Goal: Task Accomplishment & Management: Manage account settings

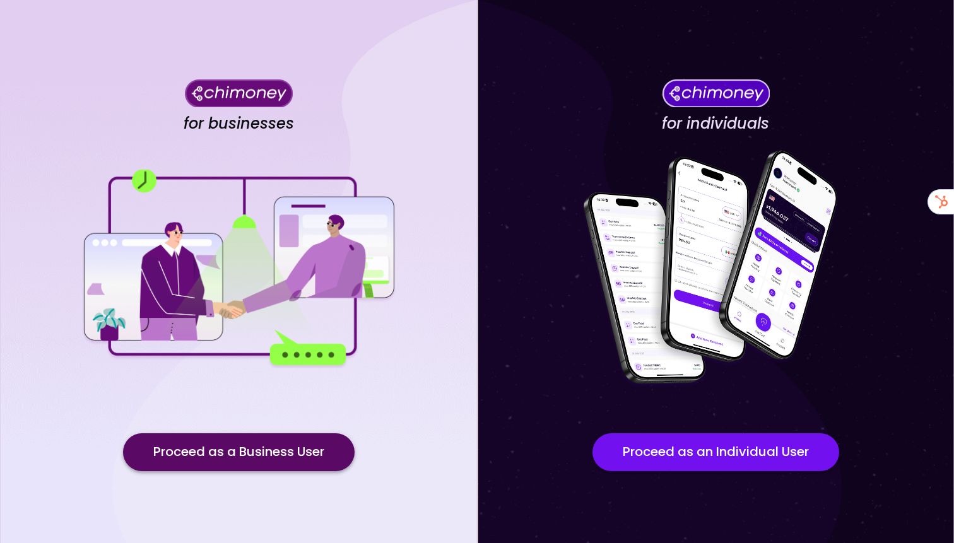
click at [257, 448] on button "Proceed as a Business User" at bounding box center [238, 452] width 231 height 38
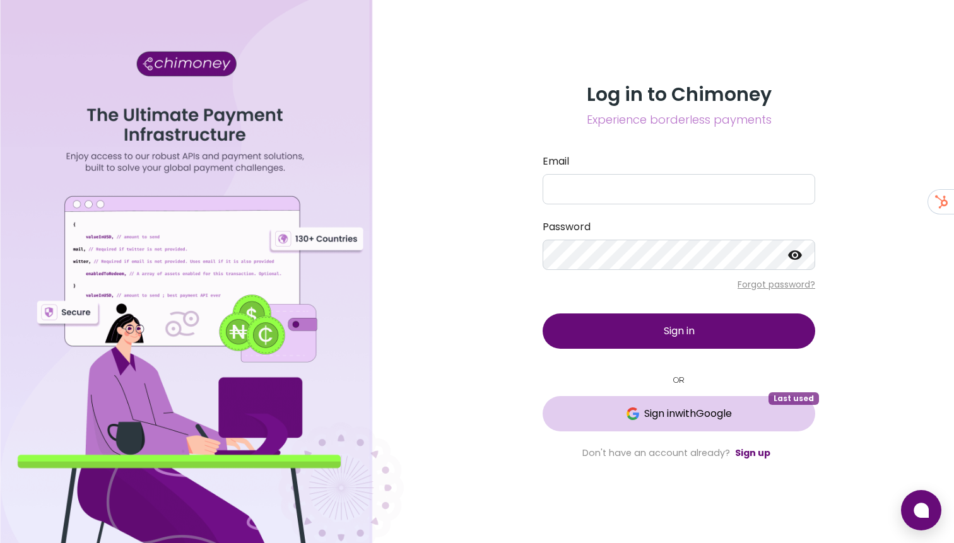
click at [652, 411] on span "Sign in with Google" at bounding box center [688, 413] width 88 height 15
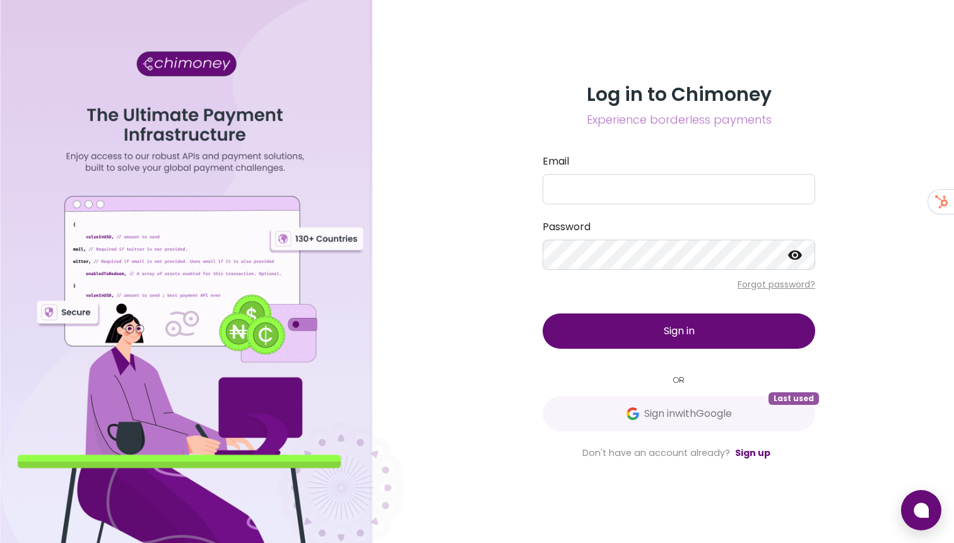
click at [617, 409] on span "Sign in with Google" at bounding box center [679, 413] width 222 height 15
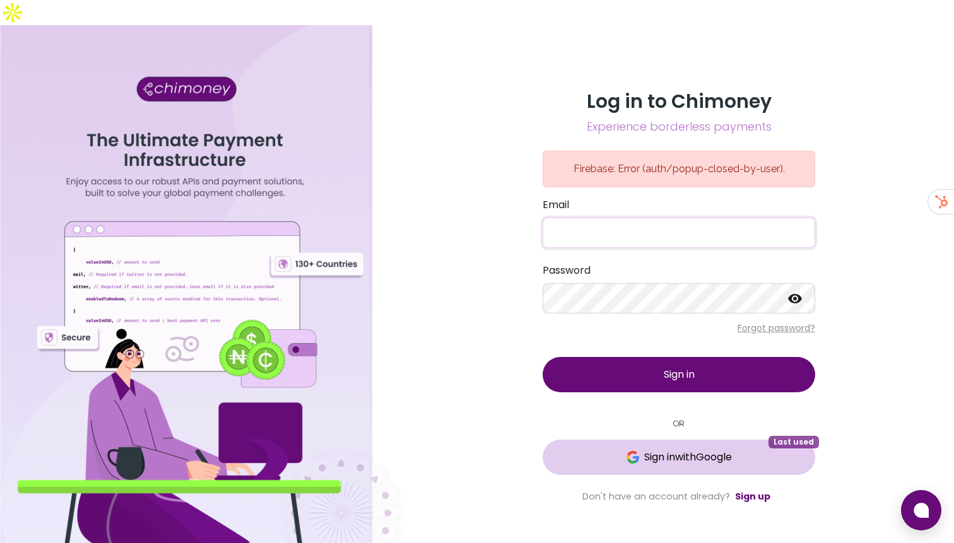
click at [626, 440] on button "Sign in with Google Last used" at bounding box center [678, 457] width 272 height 35
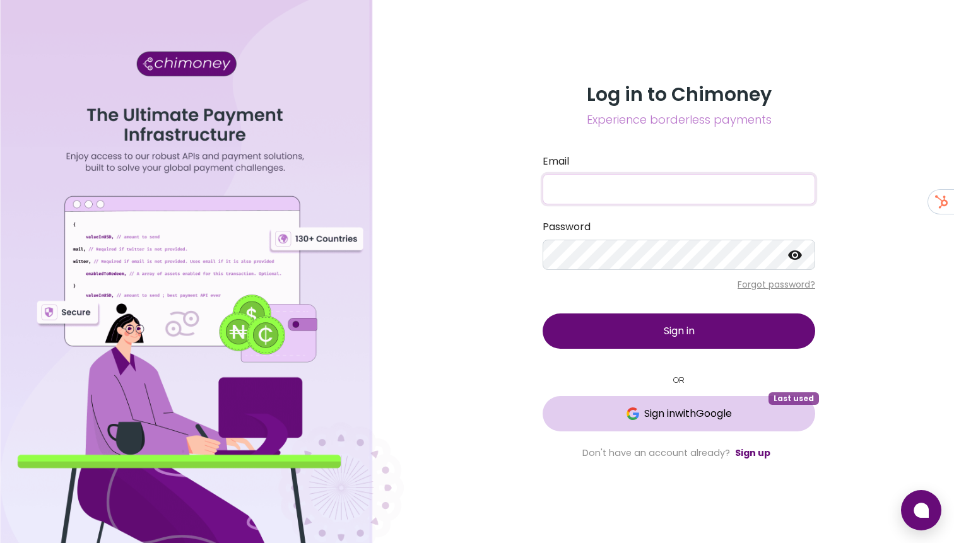
click at [615, 401] on button "Sign in with Google Last used" at bounding box center [678, 413] width 272 height 35
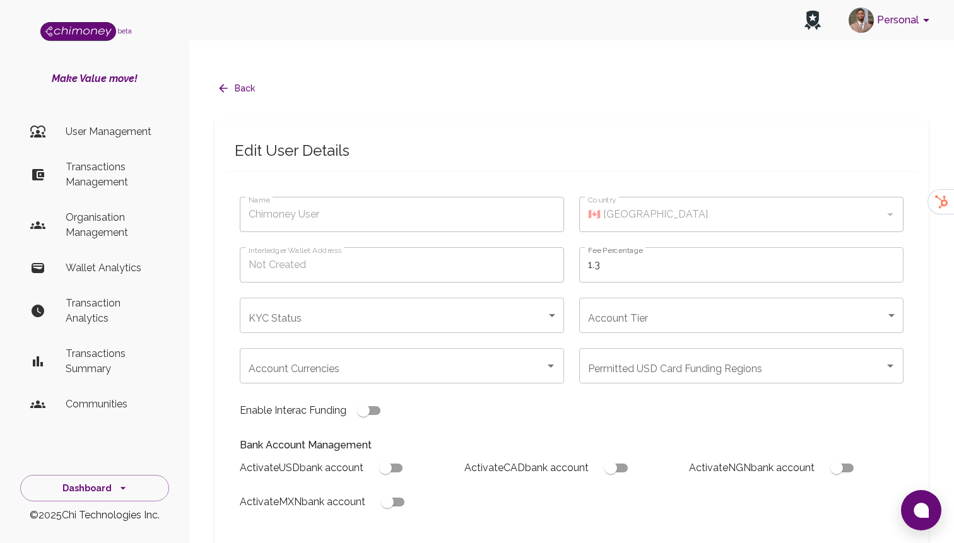
type input "maria gomez-melendez"
type input "🇺🇸 United States"
type input "under_review"
checkbox input "true"
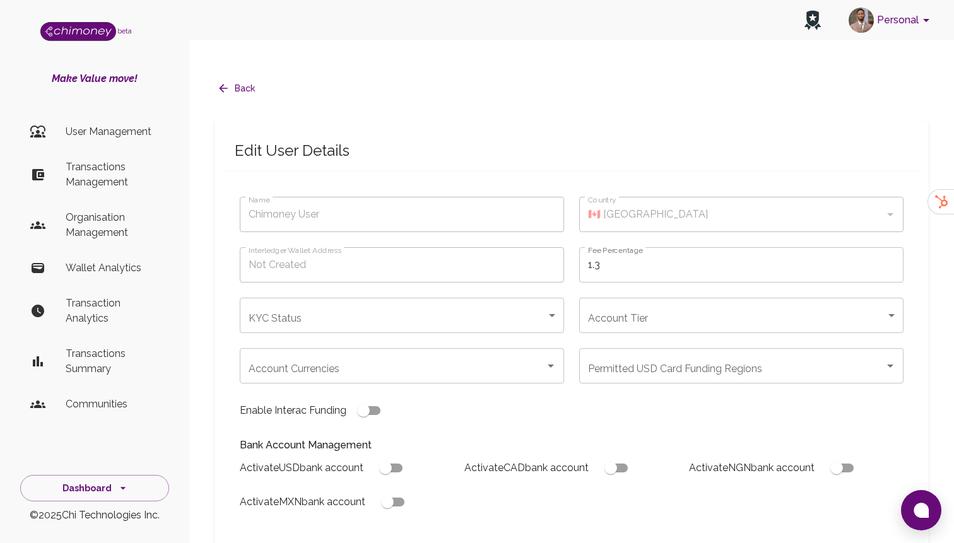
checkbox input "true"
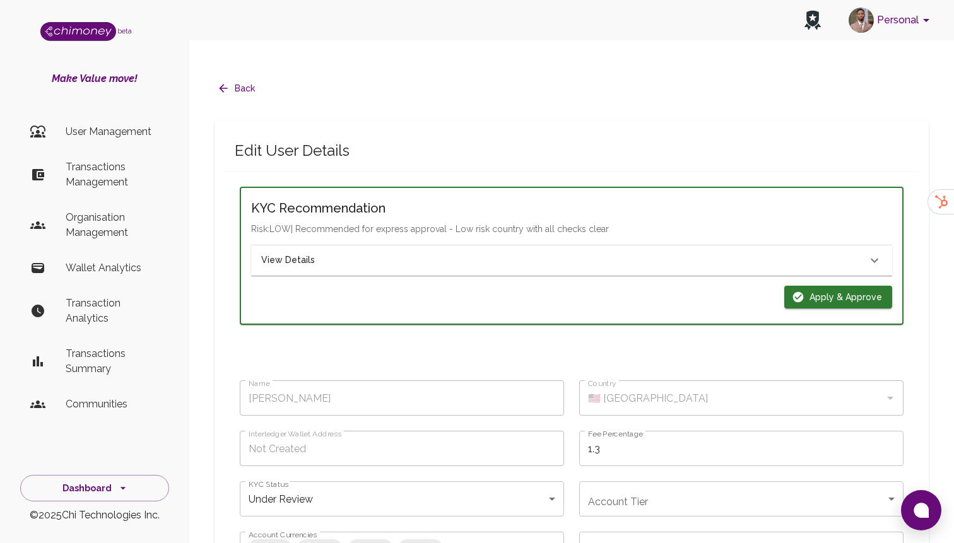
click at [336, 254] on div "View Details" at bounding box center [564, 261] width 606 height 14
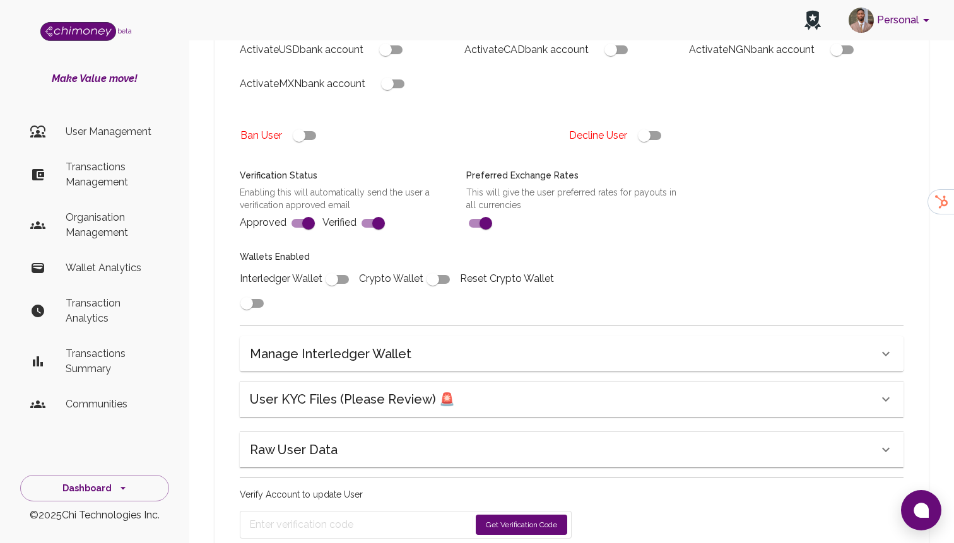
scroll to position [1306, 0]
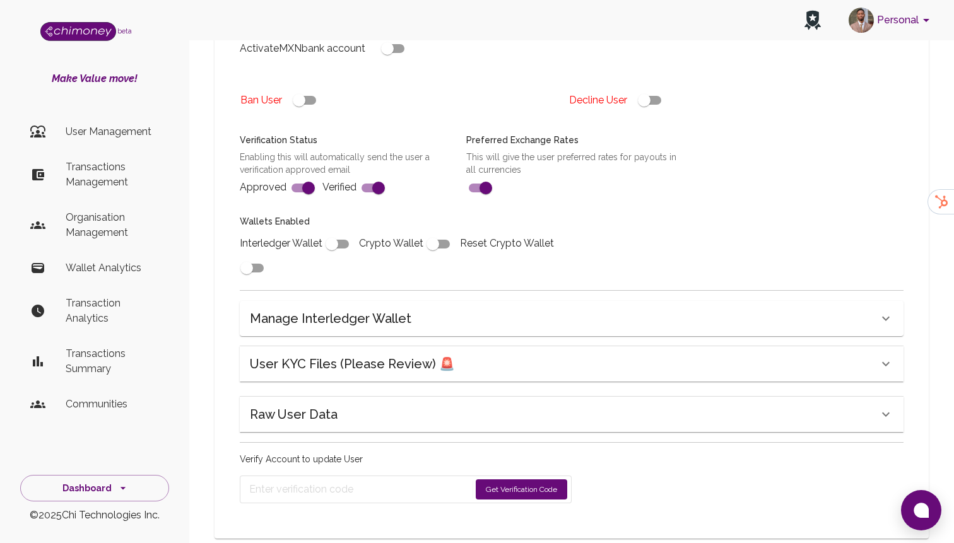
click at [370, 404] on div "Raw User Data" at bounding box center [564, 414] width 628 height 20
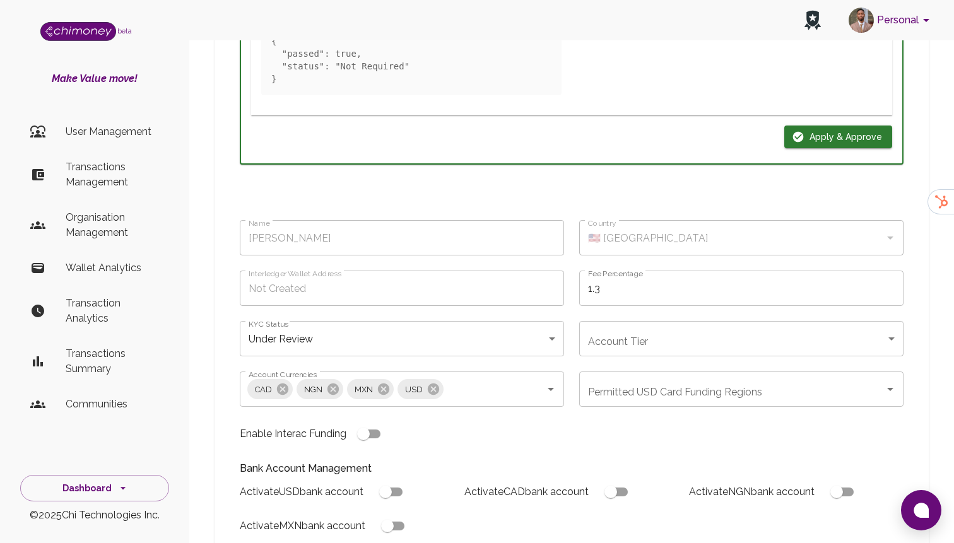
scroll to position [849, 0]
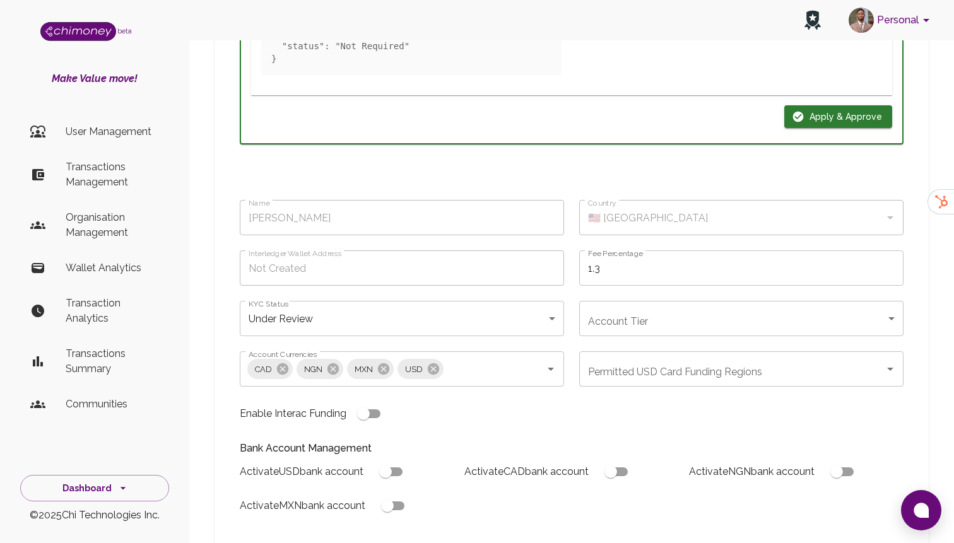
click at [394, 460] on input "checkbox" at bounding box center [385, 472] width 72 height 24
checkbox input "true"
click at [399, 494] on input "checkbox" at bounding box center [387, 506] width 72 height 24
checkbox input "true"
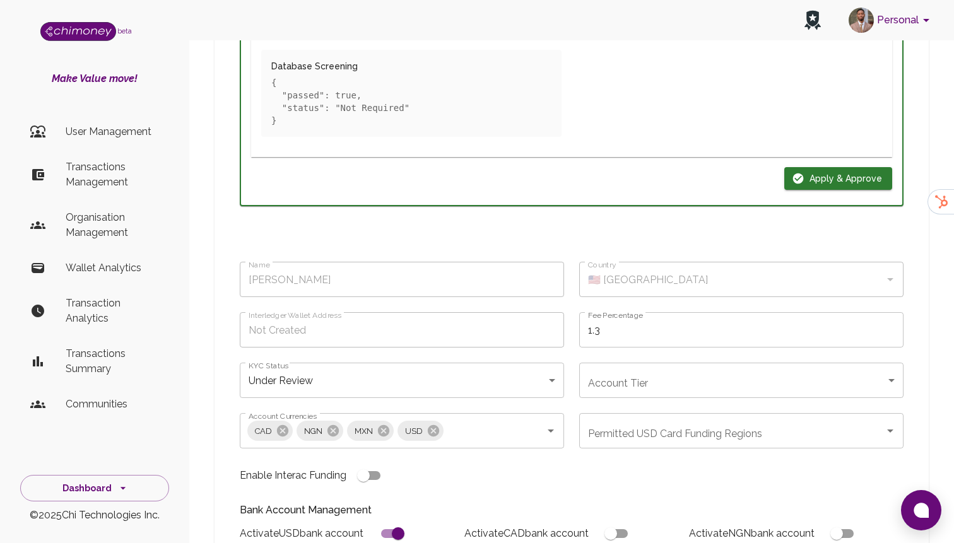
scroll to position [918, 0]
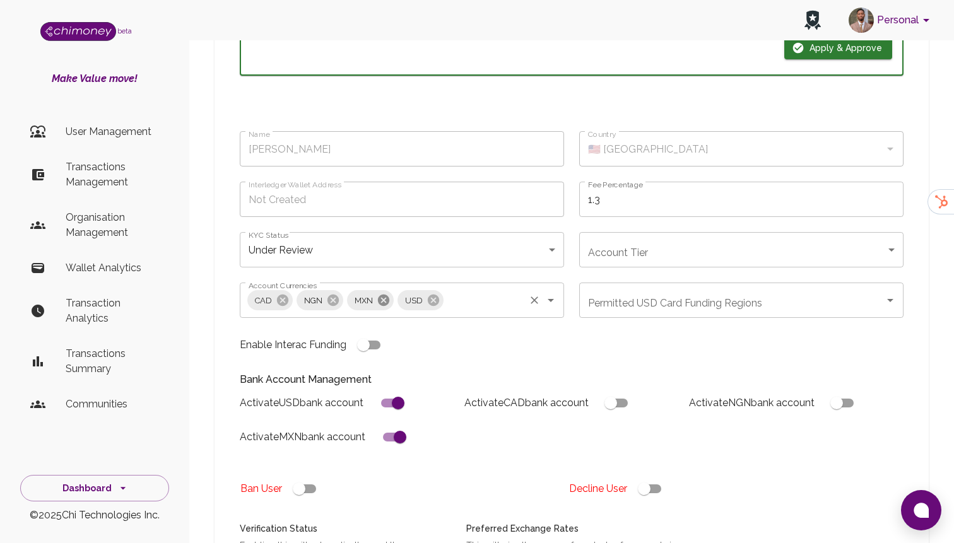
click at [384, 295] on icon at bounding box center [383, 300] width 11 height 11
click at [332, 293] on icon at bounding box center [333, 300] width 14 height 14
click at [367, 288] on input "Account Currencies" at bounding box center [433, 300] width 179 height 24
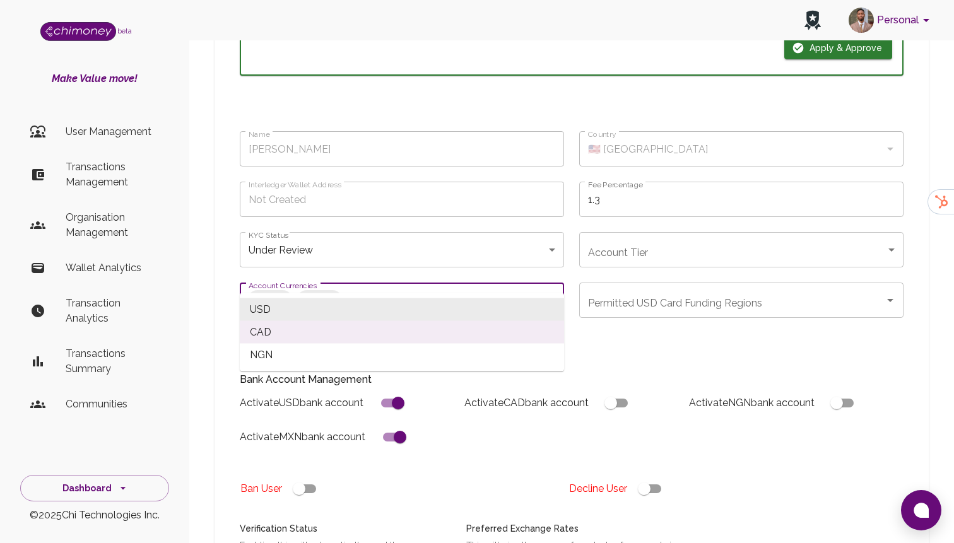
click at [334, 293] on icon at bounding box center [332, 300] width 14 height 14
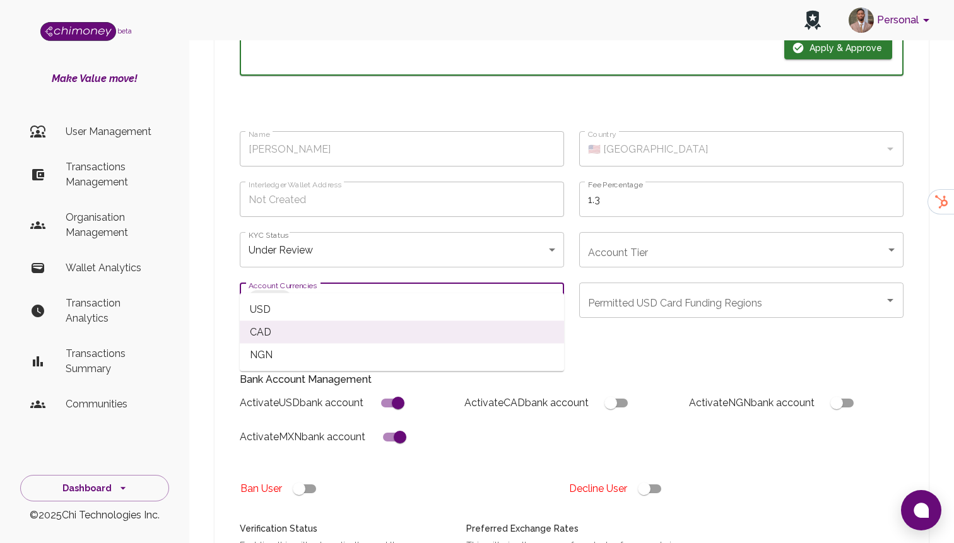
click at [288, 293] on icon at bounding box center [283, 300] width 14 height 14
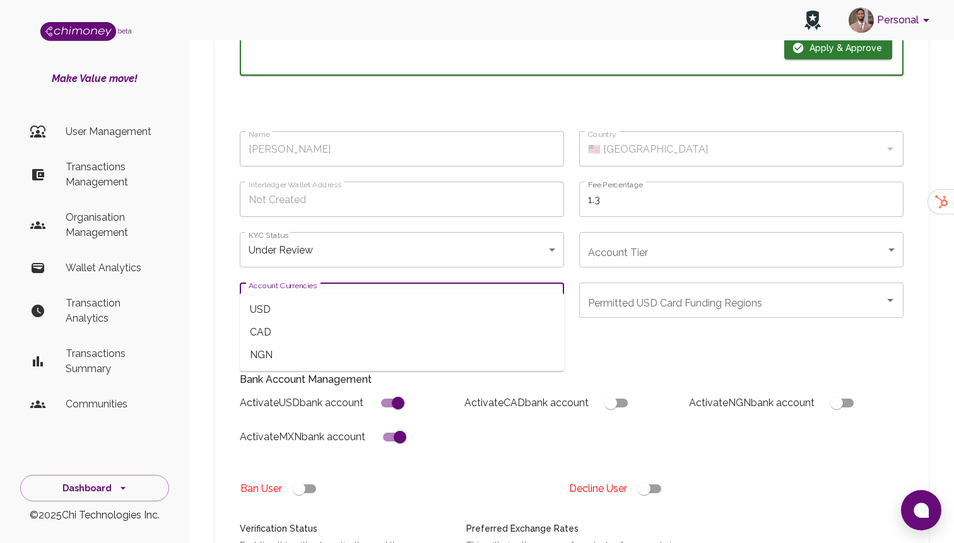
click at [459, 431] on div "Bank Account Management Activate USD bank account Activate CAD bank account Act…" at bounding box center [564, 410] width 679 height 107
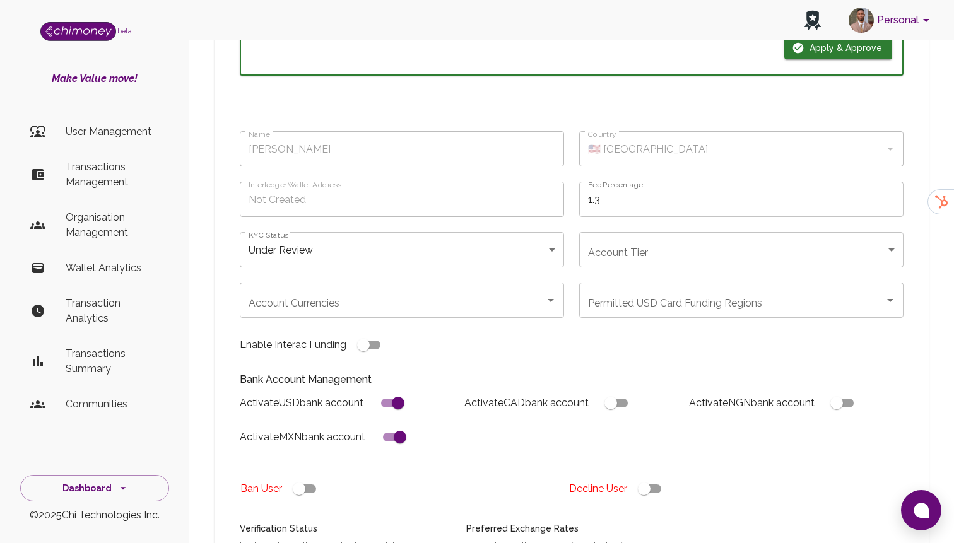
click at [313, 283] on div "Account Currencies Account Currencies" at bounding box center [402, 300] width 324 height 35
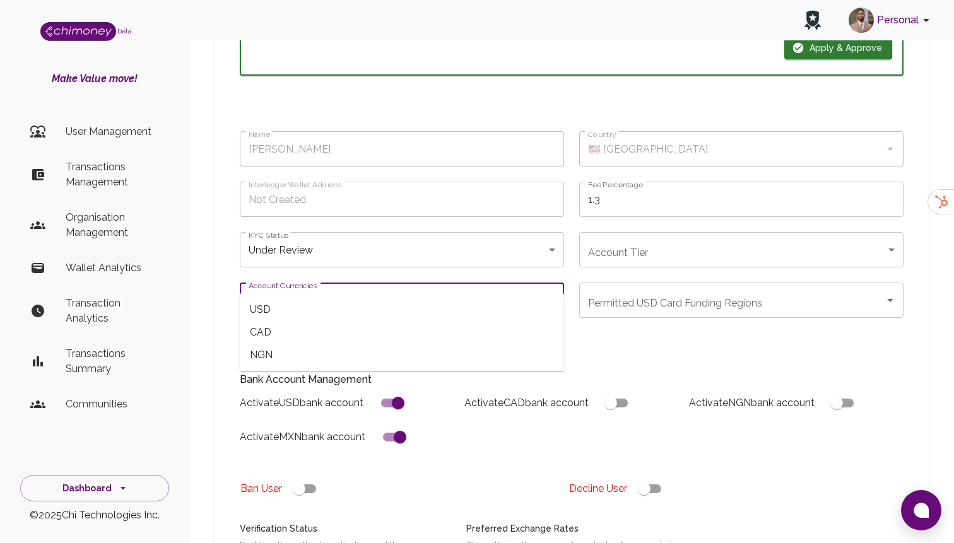
click at [321, 431] on div "Bank Account Management Activate USD bank account Activate CAD bank account Act…" at bounding box center [564, 410] width 679 height 107
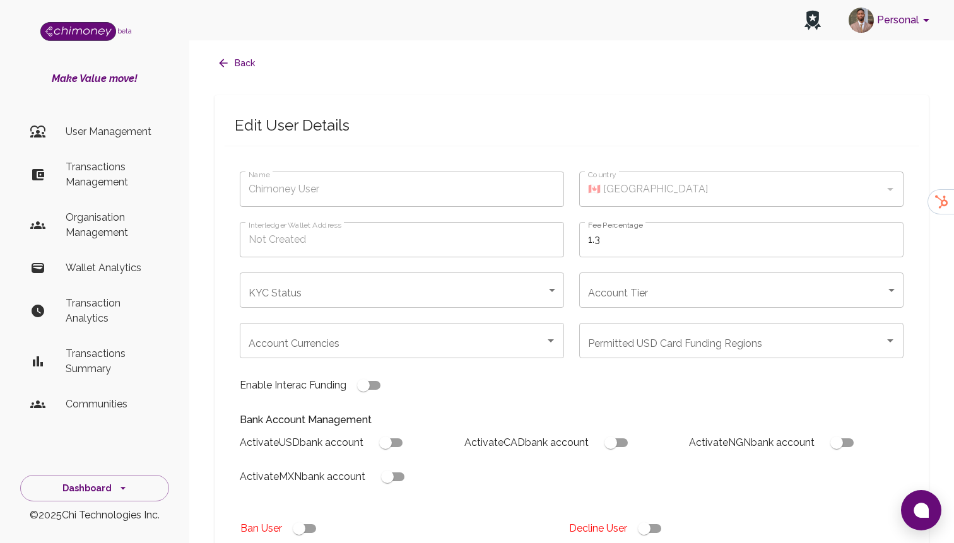
type input "maria gomez-melendez"
type input "🇺🇸 United States"
type input "under_review"
checkbox input "true"
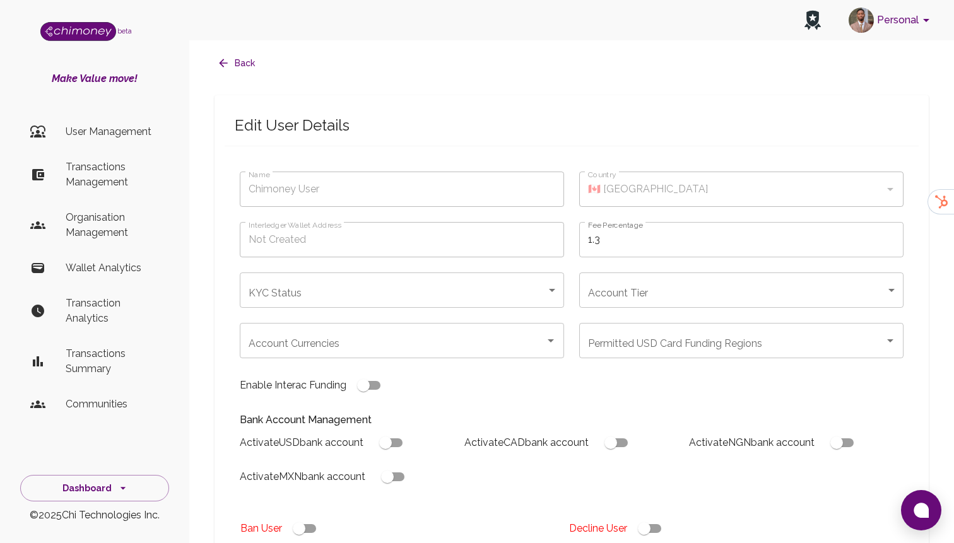
checkbox input "true"
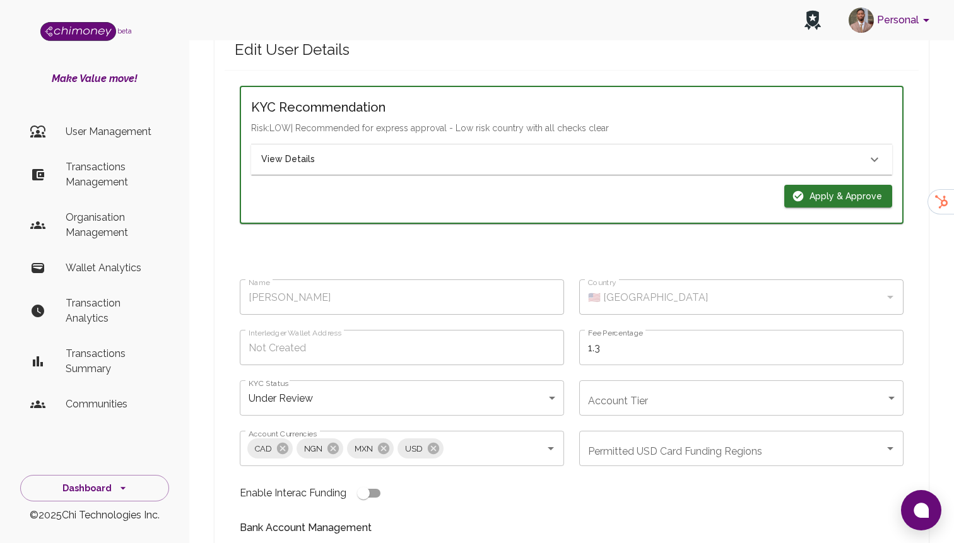
scroll to position [93, 0]
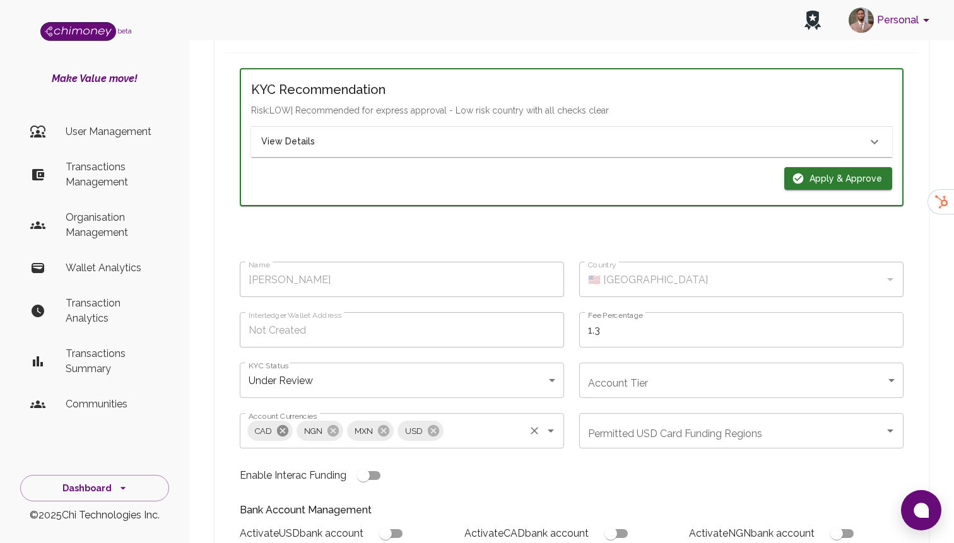
click at [288, 431] on icon at bounding box center [283, 431] width 14 height 14
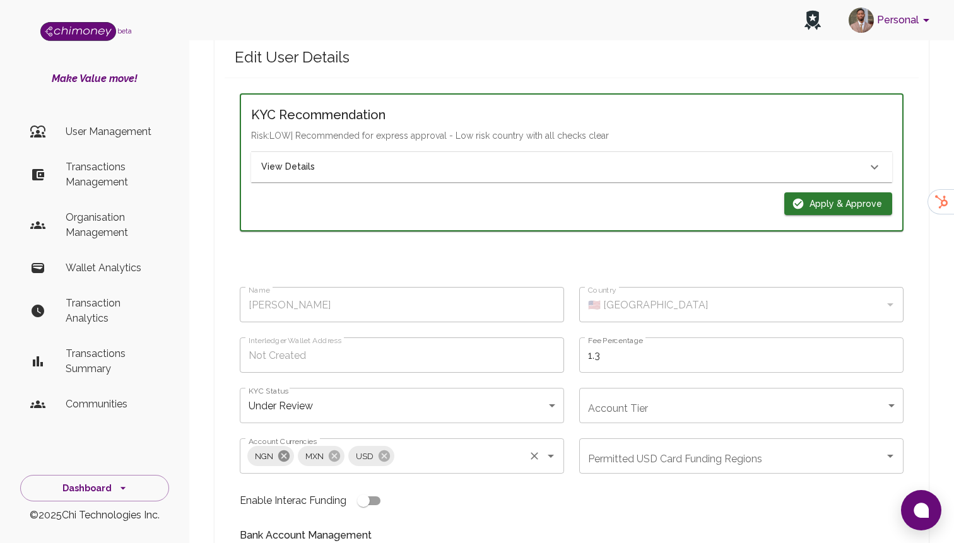
click at [285, 450] on icon at bounding box center [283, 455] width 11 height 11
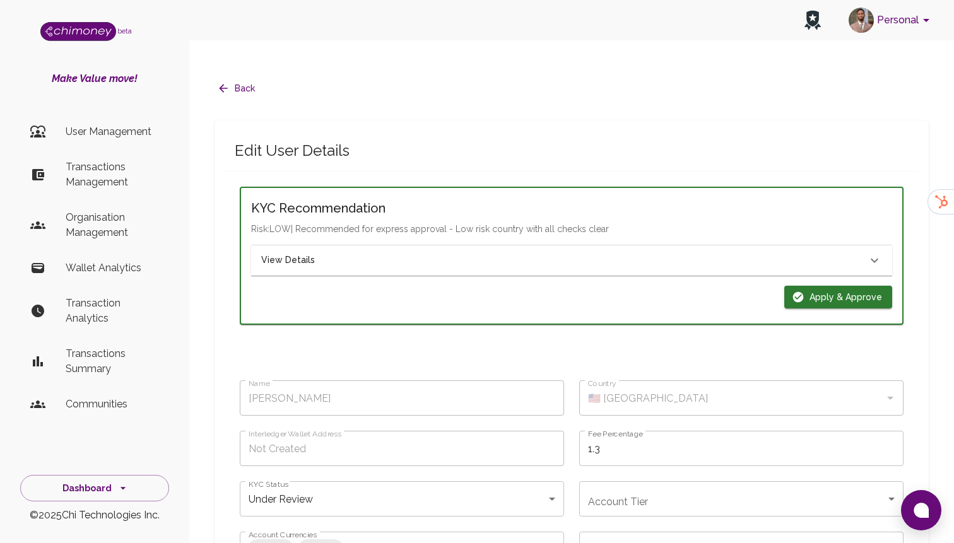
click at [360, 245] on div "View Details" at bounding box center [571, 260] width 641 height 30
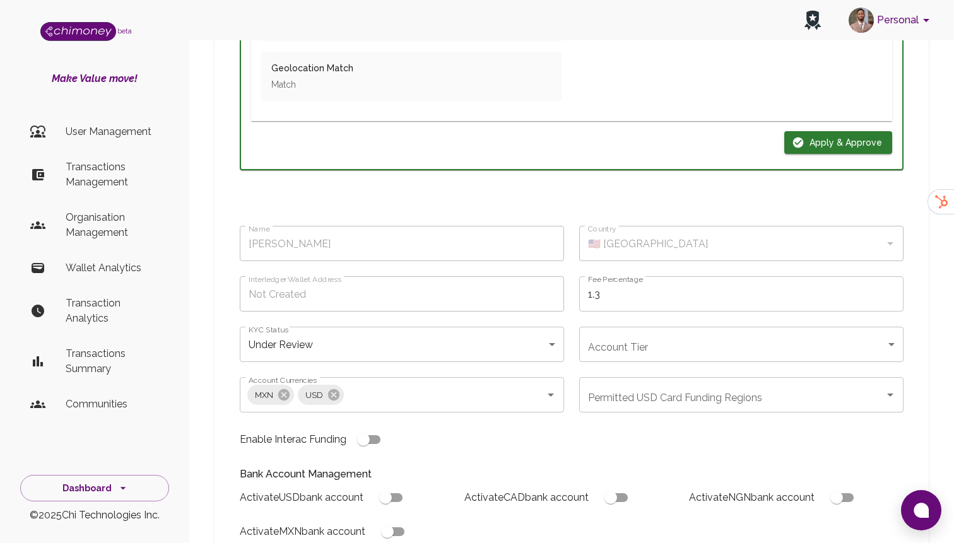
scroll to position [848, 0]
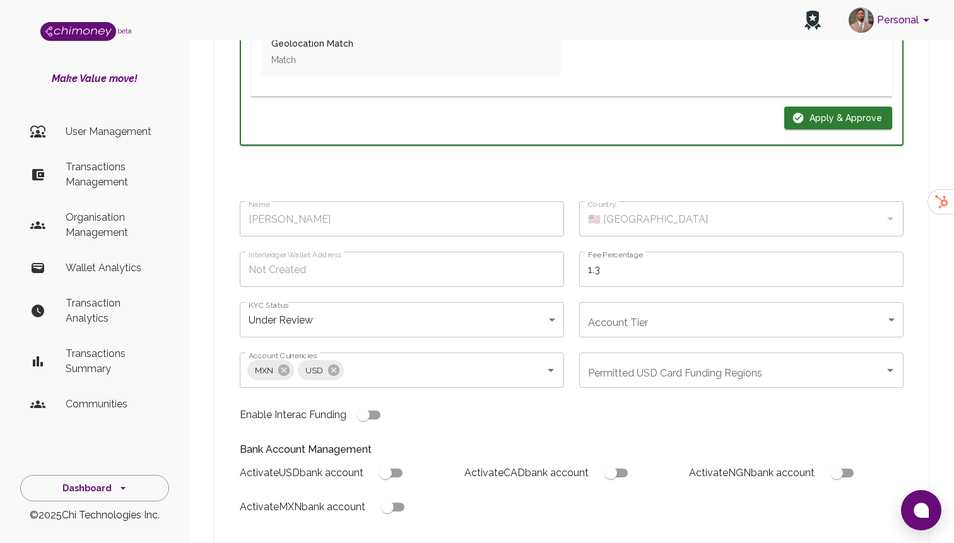
click at [602, 302] on body "Personal beta Make Value move! User Management Transactions Management Organisa…" at bounding box center [477, 89] width 954 height 1875
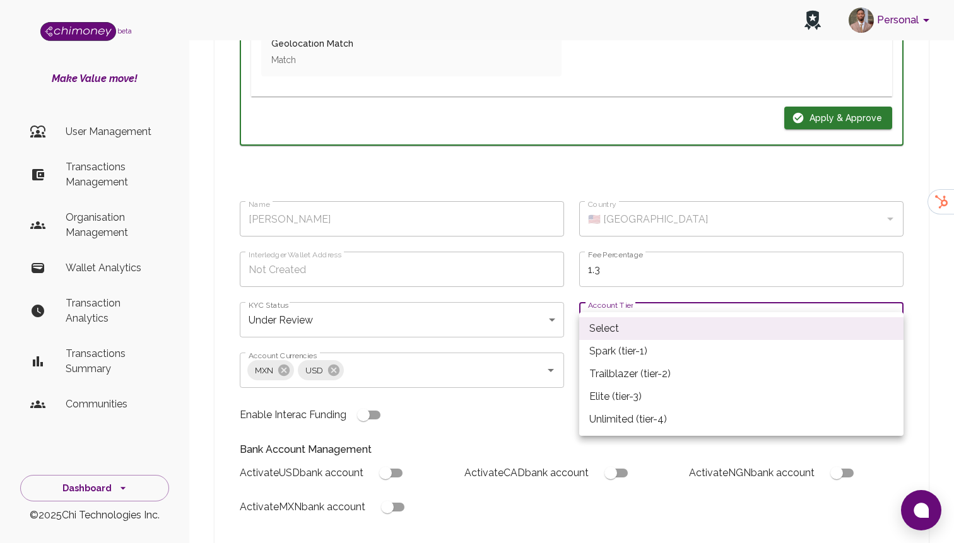
click at [615, 345] on li "Spark (tier-1)" at bounding box center [741, 351] width 324 height 23
type input "tier-1"
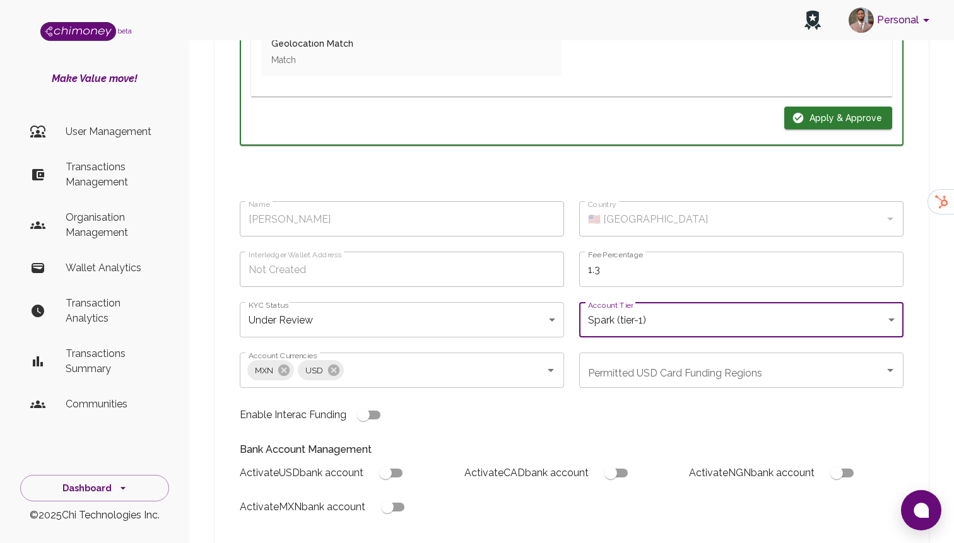
click at [619, 359] on div "Permitted USD Card Funding Regions" at bounding box center [741, 370] width 324 height 35
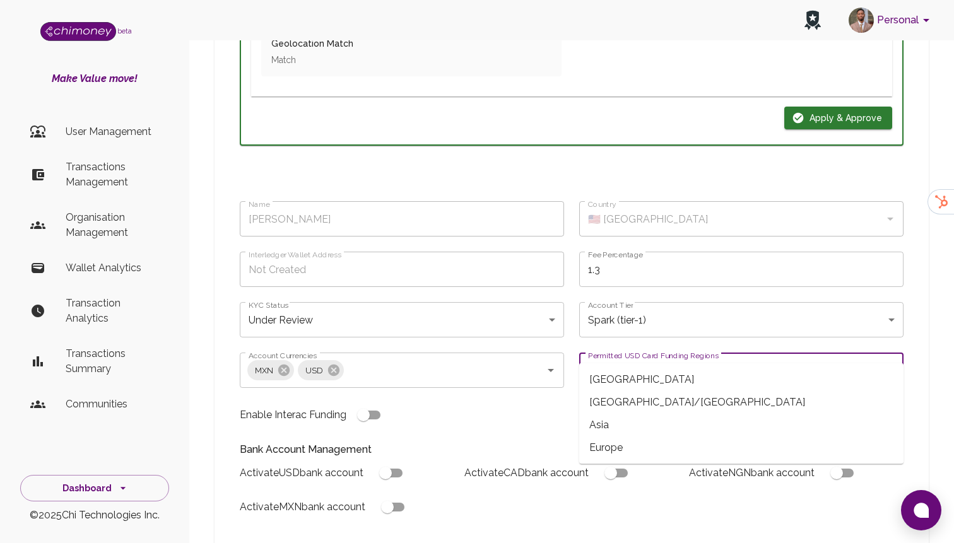
click at [535, 388] on div "Enable Interac Funding" at bounding box center [394, 407] width 339 height 39
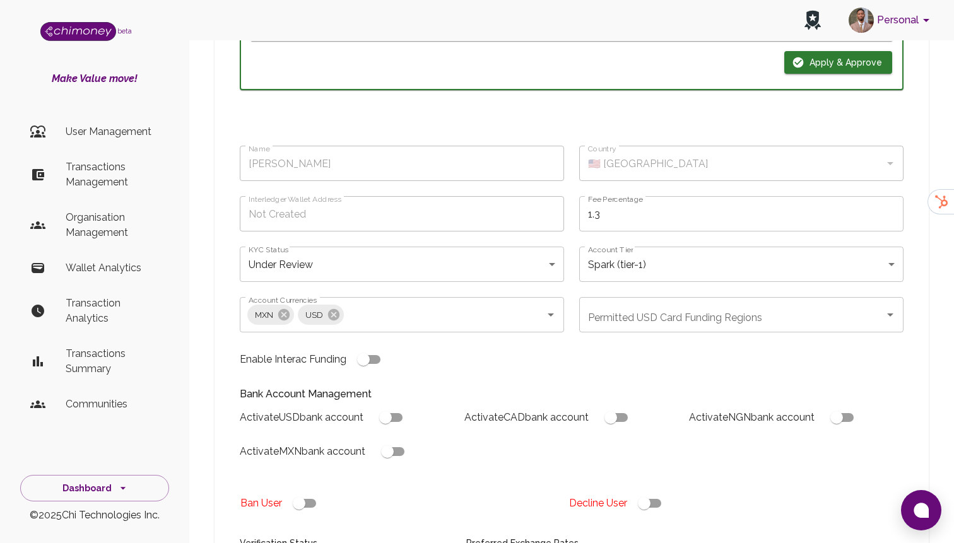
scroll to position [935, 0]
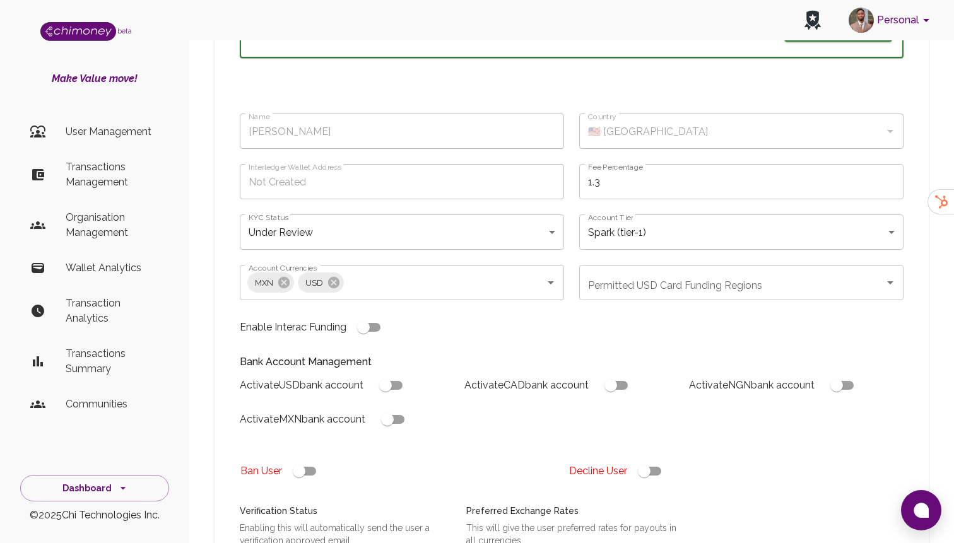
click at [606, 271] on input "Permitted USD Card Funding Regions" at bounding box center [732, 283] width 294 height 24
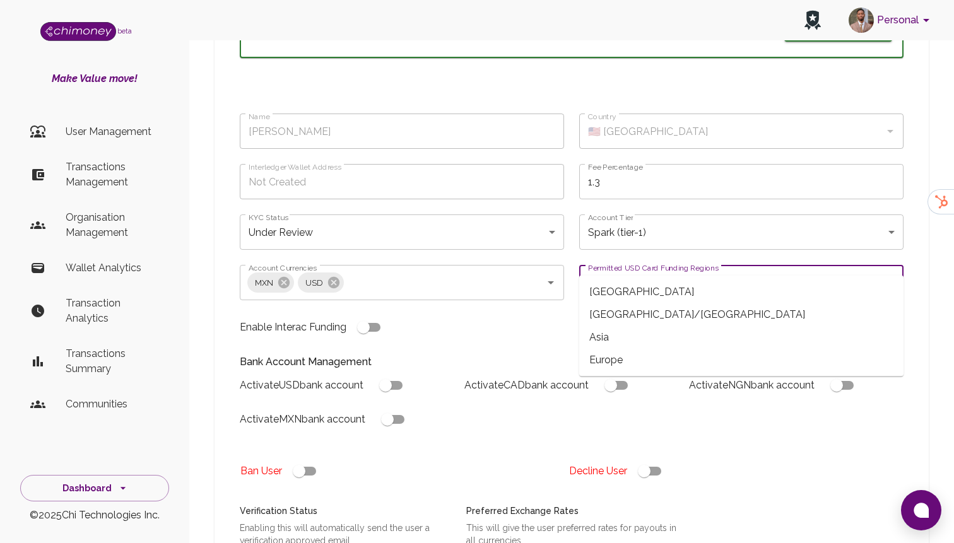
click at [606, 287] on span "Africa" at bounding box center [741, 292] width 324 height 23
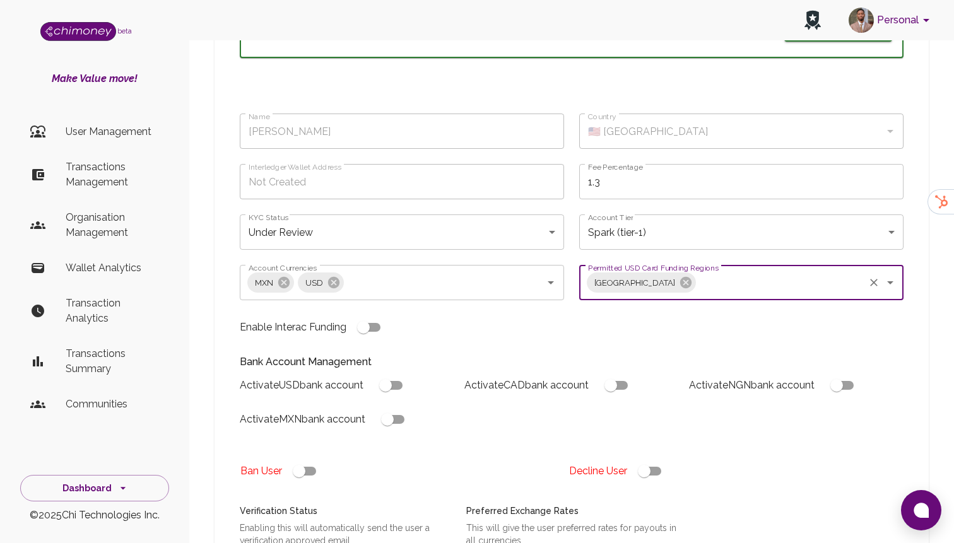
click at [698, 271] on input "Permitted USD Card Funding Regions" at bounding box center [780, 283] width 165 height 24
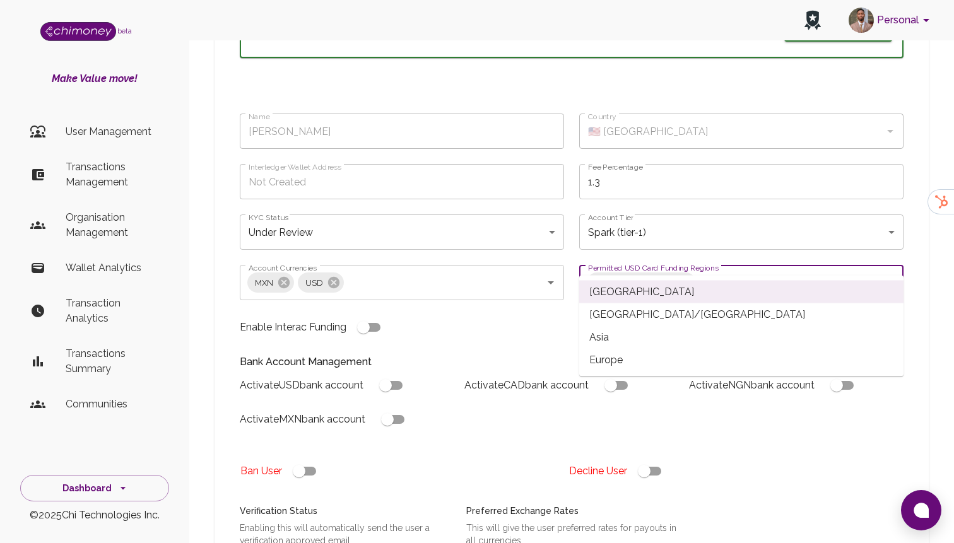
click at [640, 306] on span "Americas/Canada" at bounding box center [741, 314] width 324 height 23
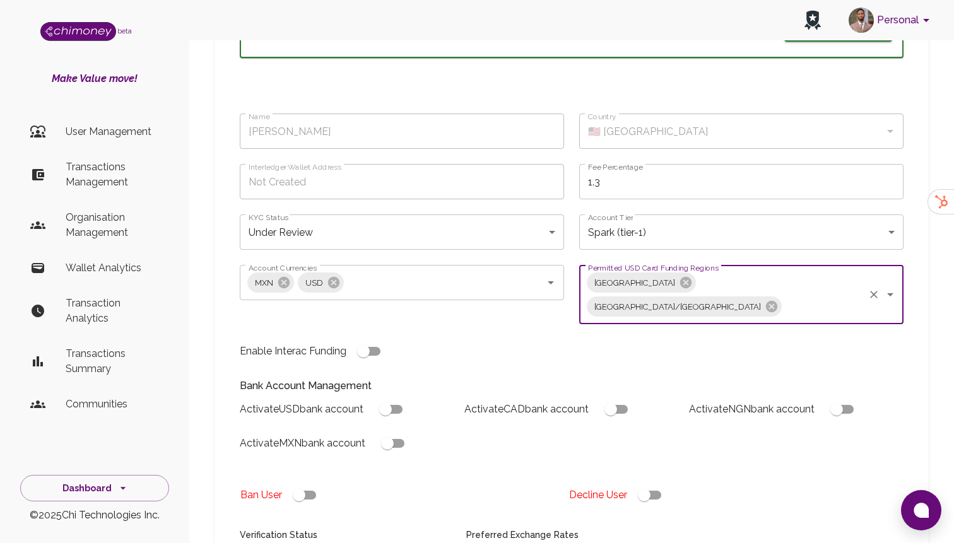
click at [783, 295] on input "Permitted USD Card Funding Regions" at bounding box center [822, 307] width 79 height 24
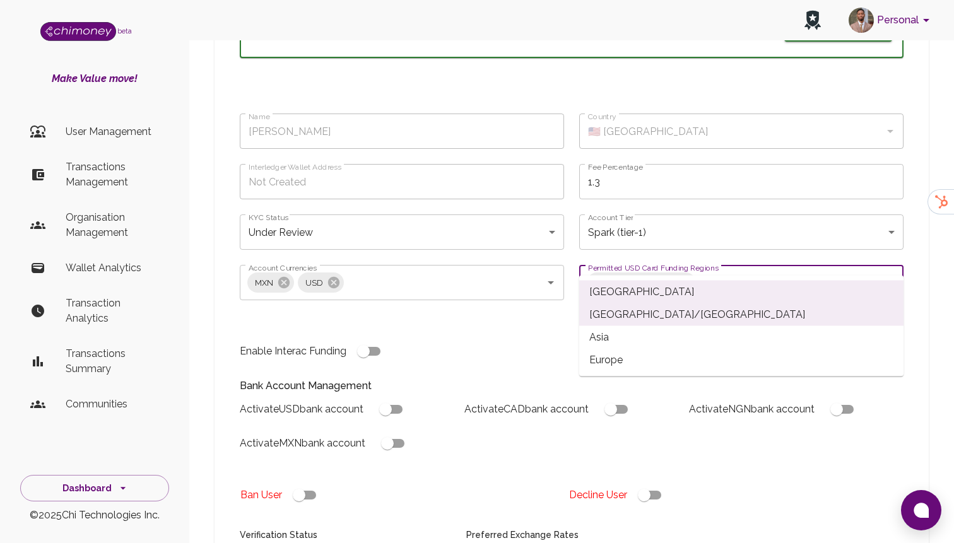
click at [607, 329] on span "Asia" at bounding box center [741, 337] width 324 height 23
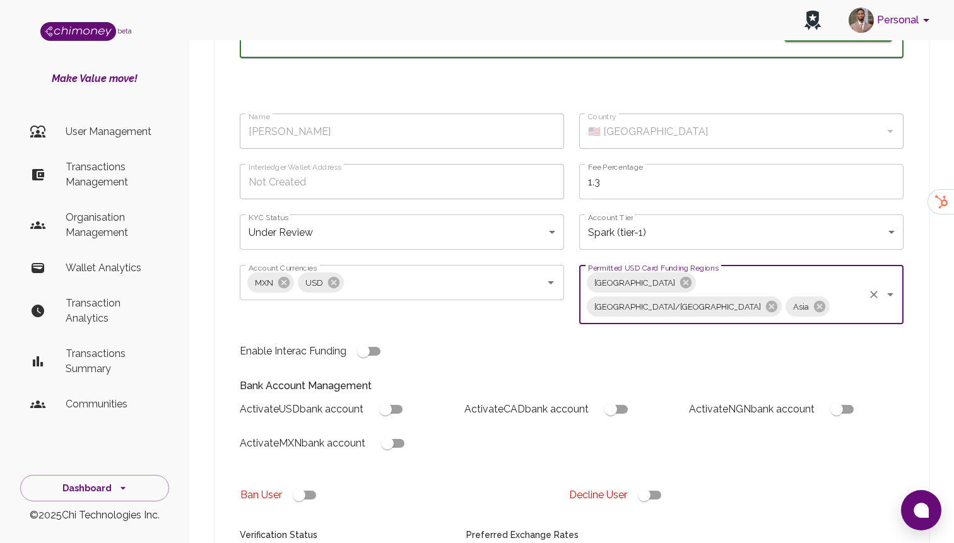
click at [831, 295] on input "Permitted USD Card Funding Regions" at bounding box center [846, 307] width 31 height 24
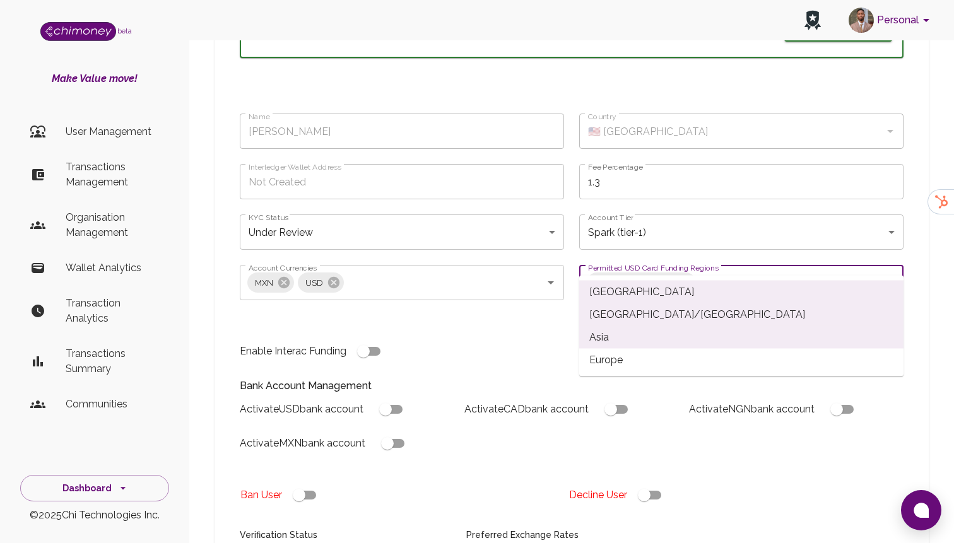
click at [672, 356] on span "Europe" at bounding box center [741, 360] width 324 height 23
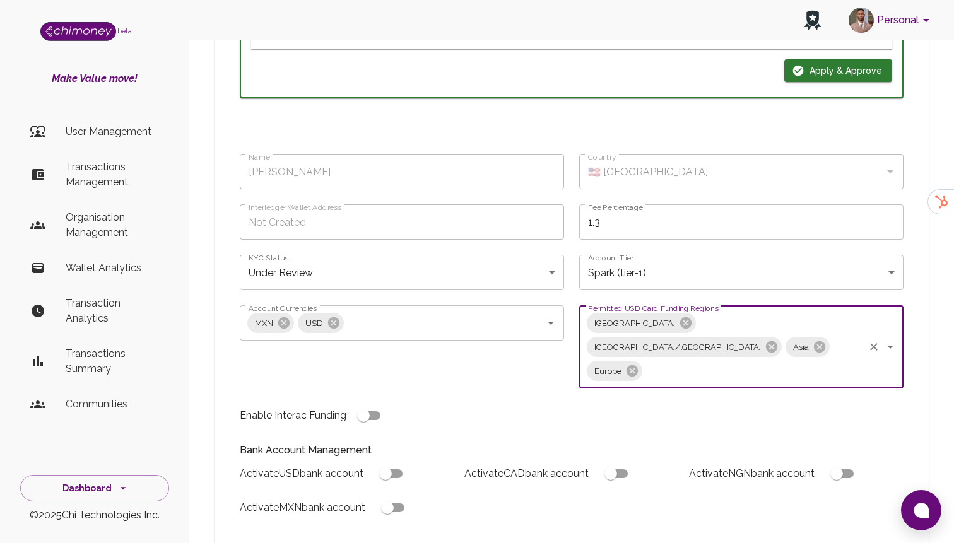
scroll to position [1002, 0]
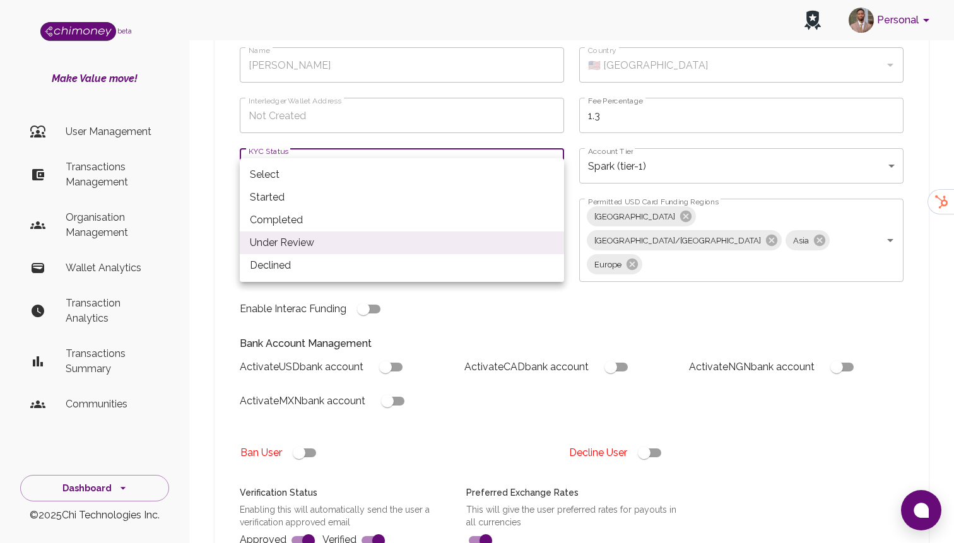
click at [382, 220] on li "Completed" at bounding box center [402, 220] width 324 height 23
type input "completed"
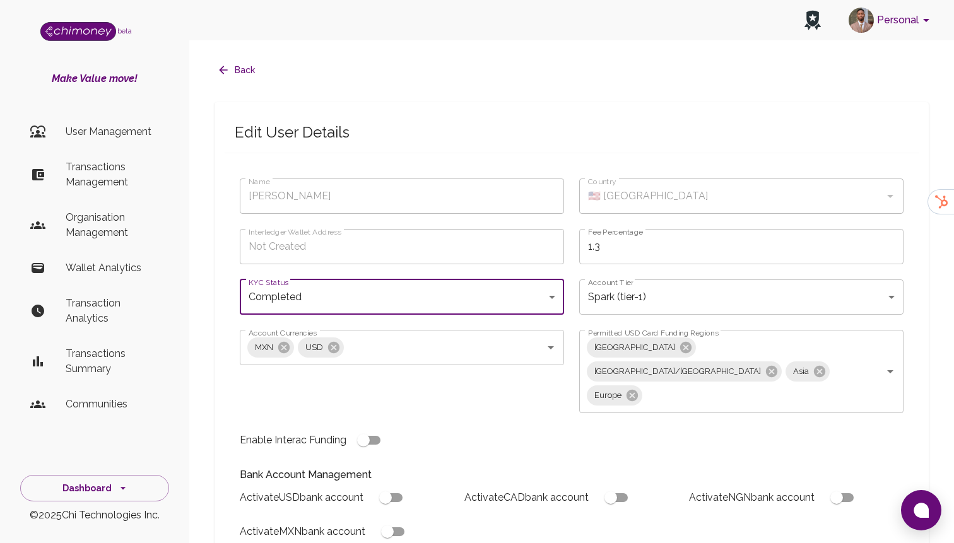
scroll to position [33, 0]
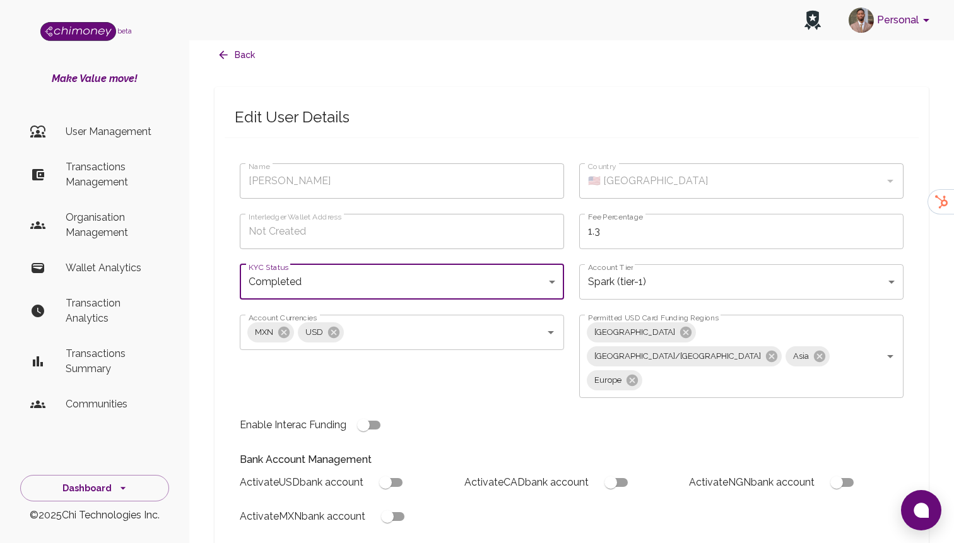
click at [394, 471] on input "checkbox" at bounding box center [385, 483] width 72 height 24
checkbox input "true"
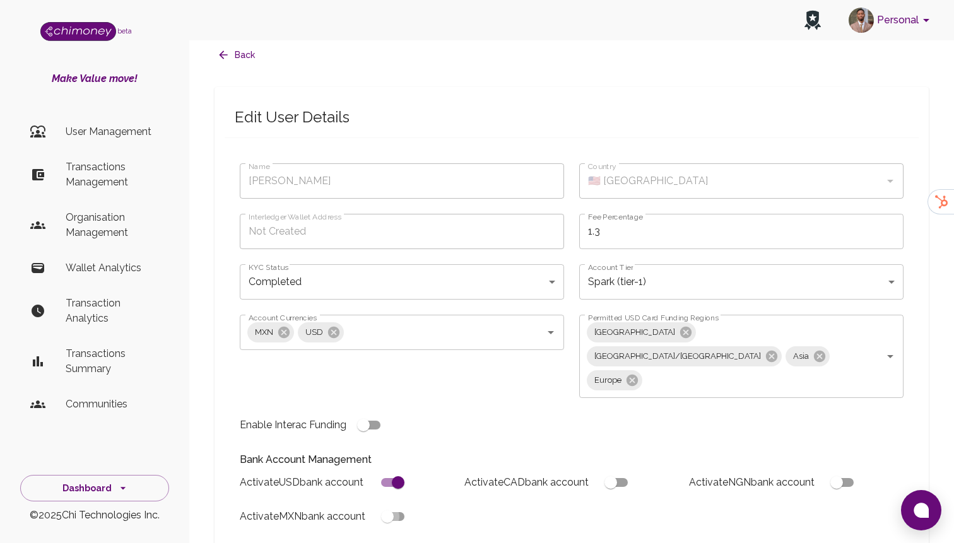
click at [384, 505] on input "checkbox" at bounding box center [387, 517] width 72 height 24
checkbox input "true"
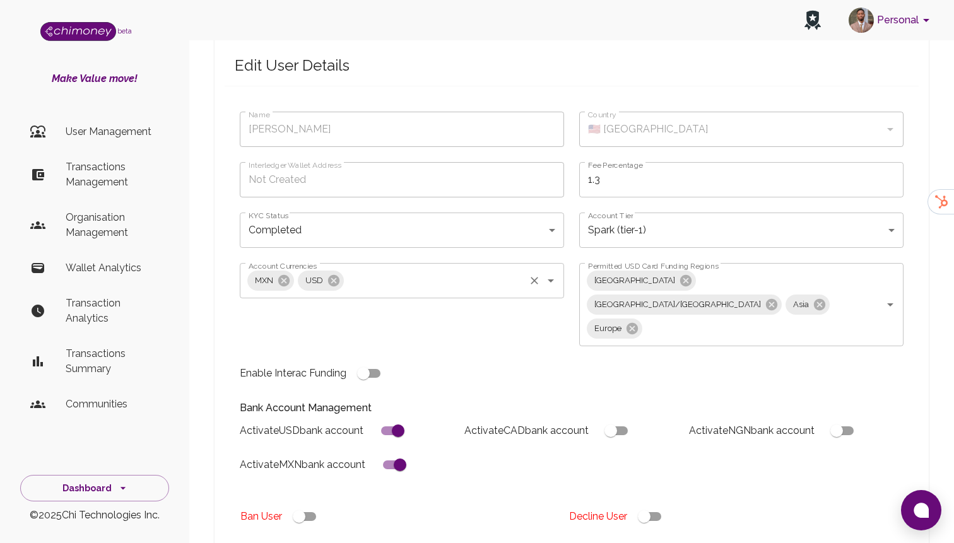
scroll to position [89, 0]
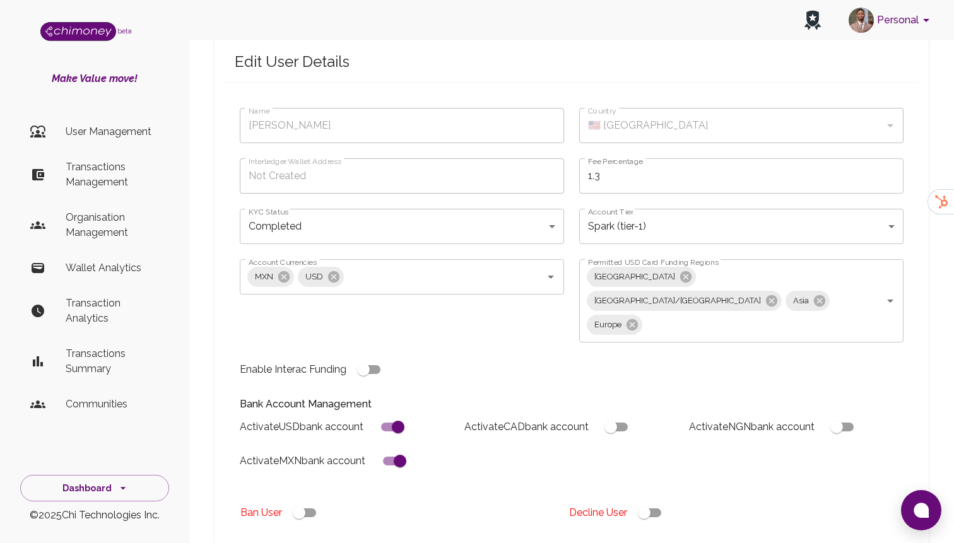
click at [515, 382] on div "Bank Account Management Activate USD bank account Activate CAD bank account Act…" at bounding box center [564, 435] width 679 height 107
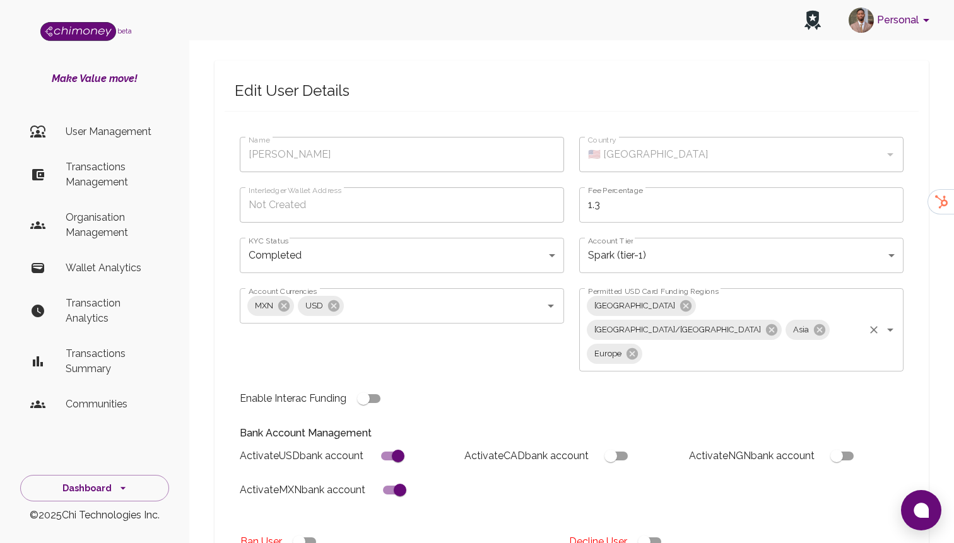
click at [644, 342] on input "Permitted USD Card Funding Regions" at bounding box center [753, 354] width 218 height 24
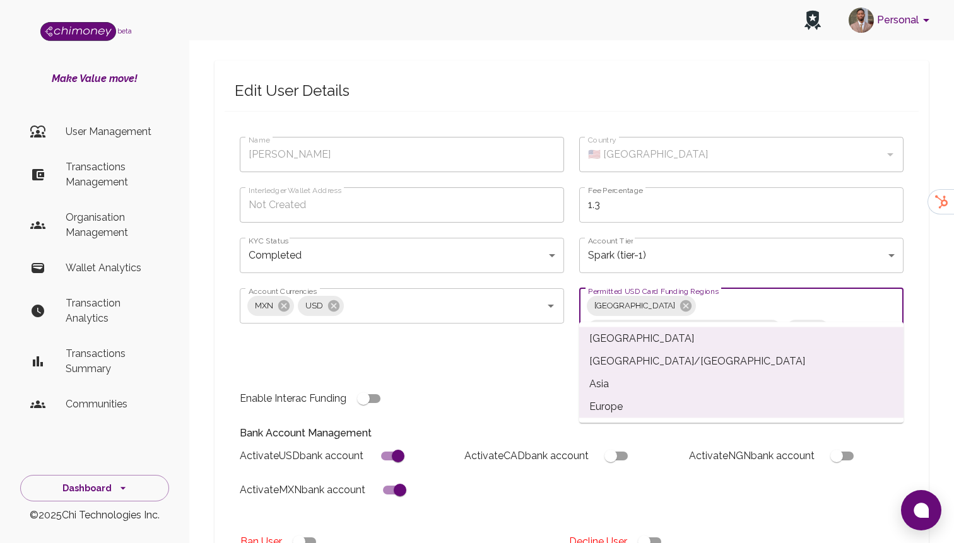
scroll to position [0, 0]
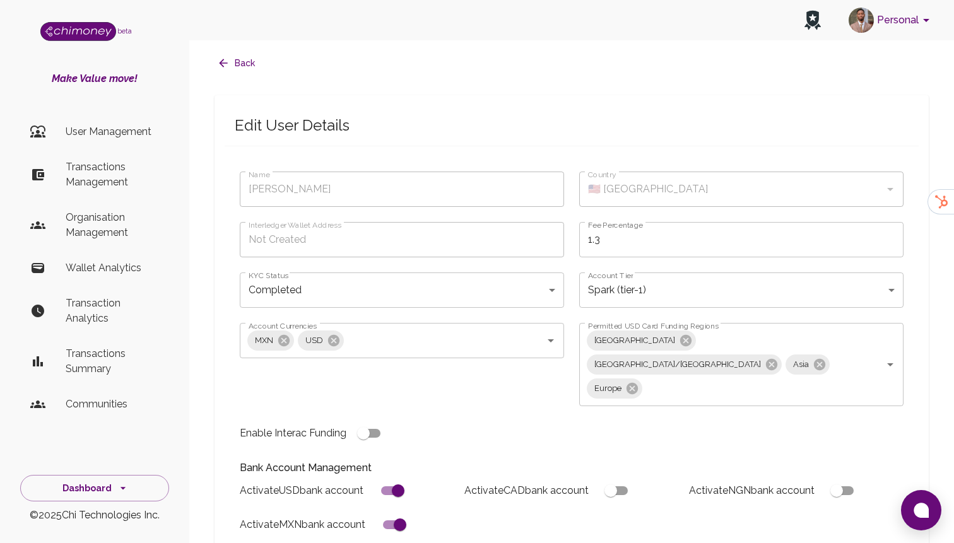
scroll to position [33, 0]
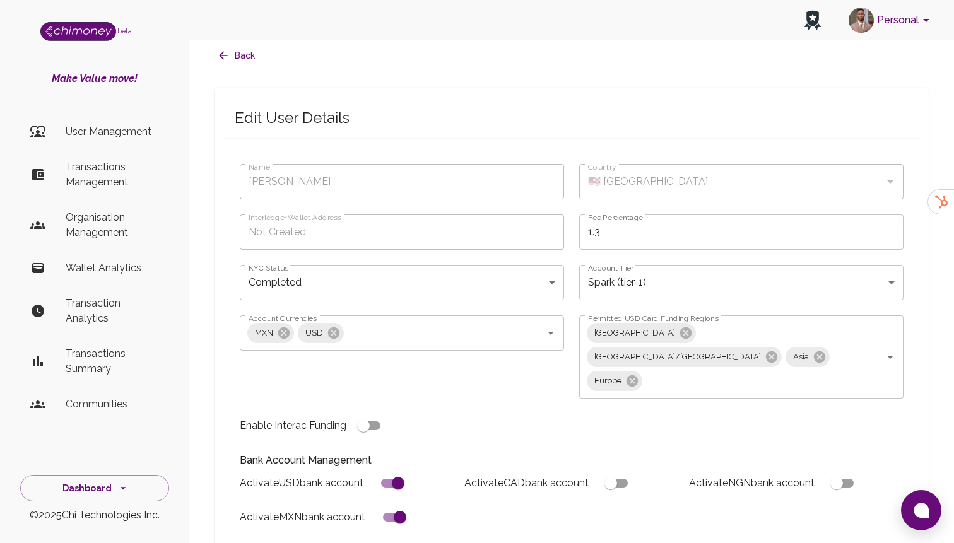
click at [466, 251] on body "Personal beta Make Value move! User Management Transactions Management Organisa…" at bounding box center [477, 502] width 954 height 1070
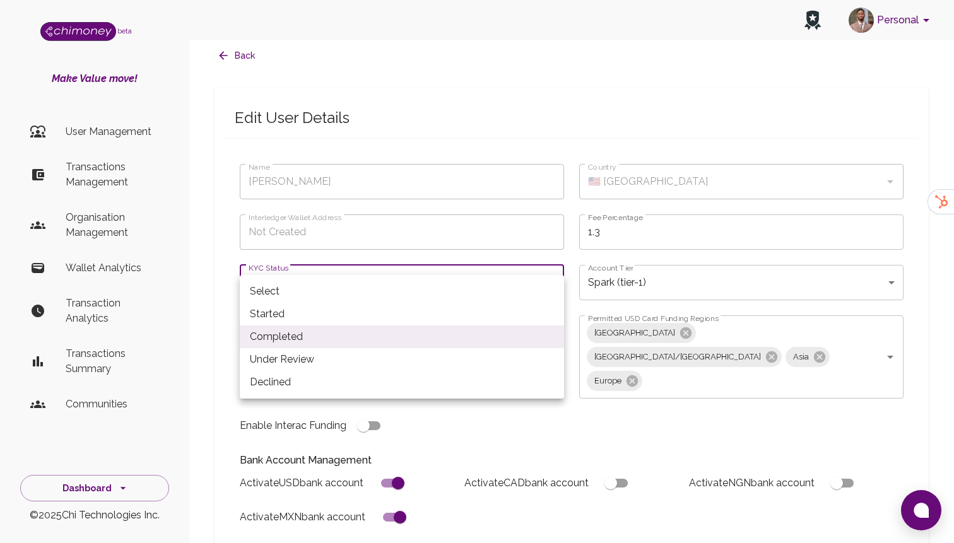
click at [299, 361] on li "Under Review" at bounding box center [402, 359] width 324 height 23
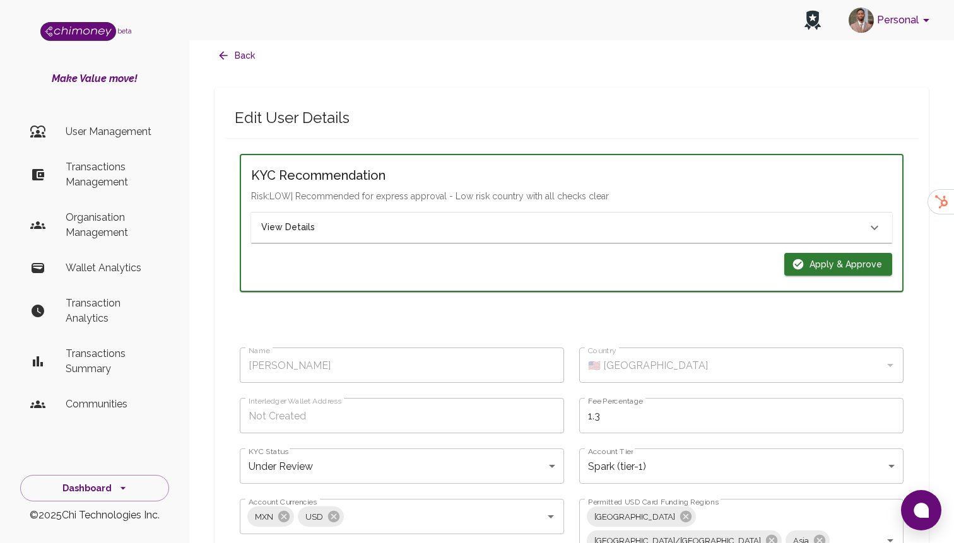
click at [352, 213] on div "View Details" at bounding box center [571, 228] width 641 height 30
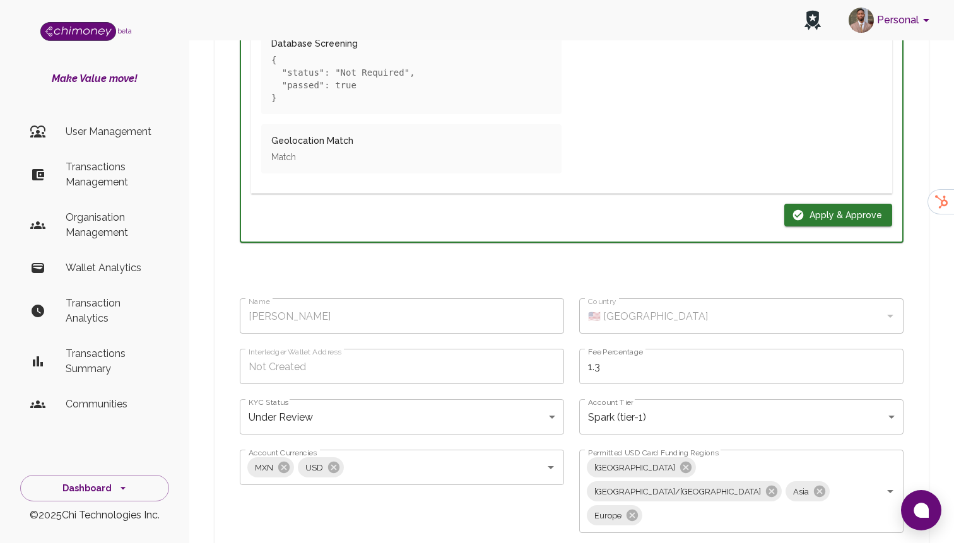
scroll to position [752, 0]
click at [828, 202] on button "Apply & Approve" at bounding box center [838, 213] width 108 height 23
type input "completed"
checkbox input "true"
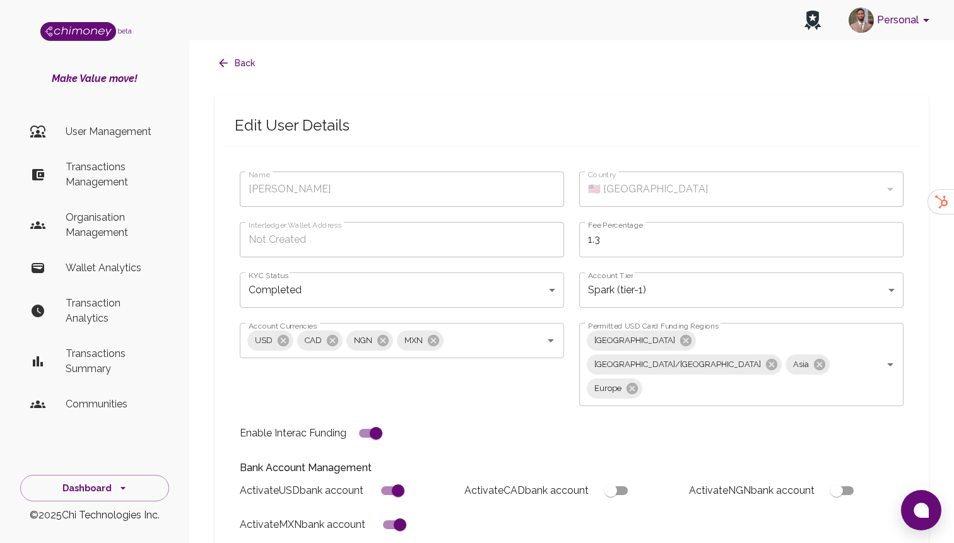
scroll to position [0, 0]
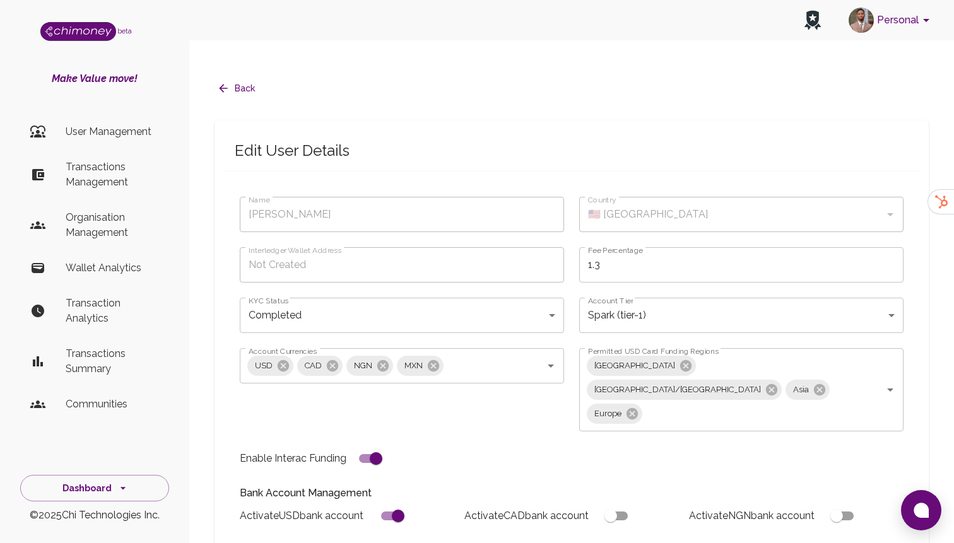
click at [473, 302] on body "Personal beta Make Value move! User Management Transactions Management Organisa…" at bounding box center [477, 535] width 954 height 1070
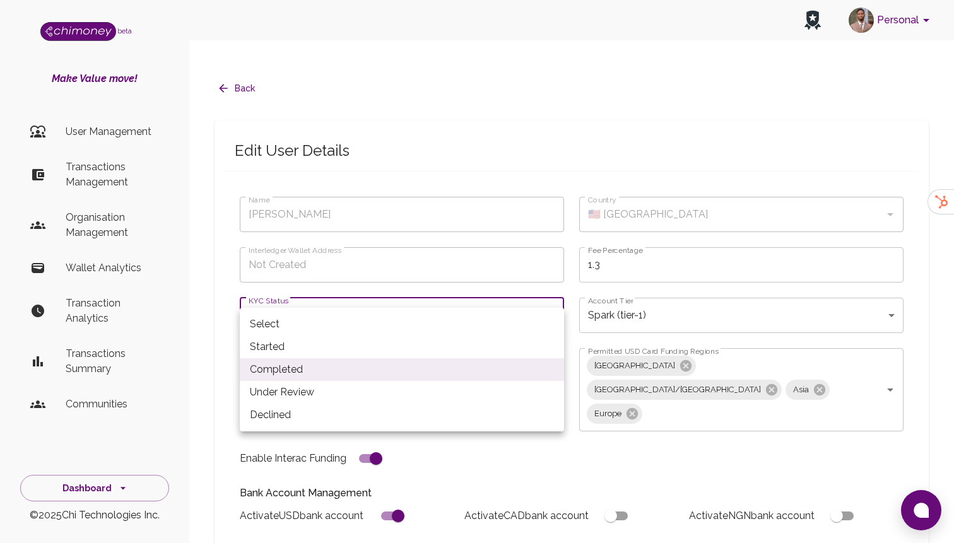
click at [315, 390] on li "Under Review" at bounding box center [402, 392] width 324 height 23
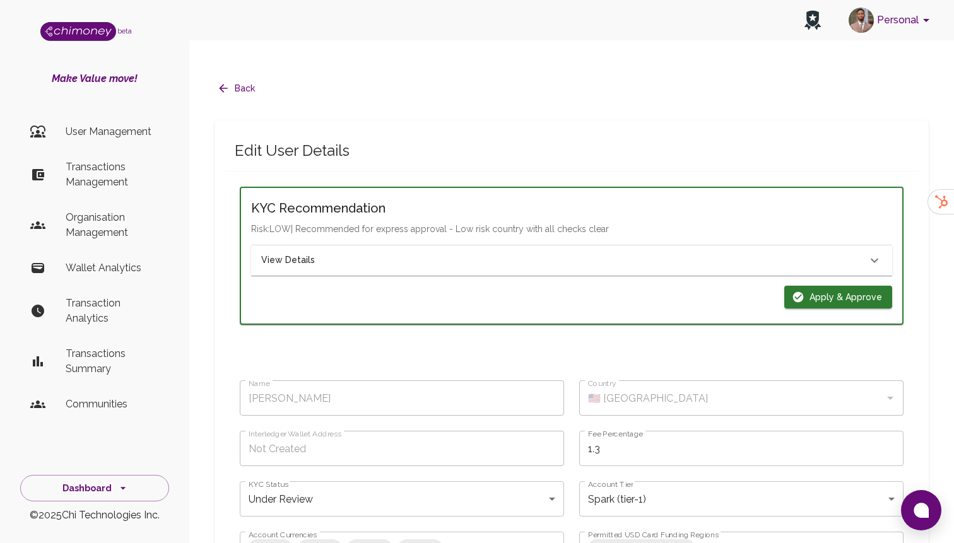
click at [427, 245] on div "View Details" at bounding box center [571, 260] width 641 height 30
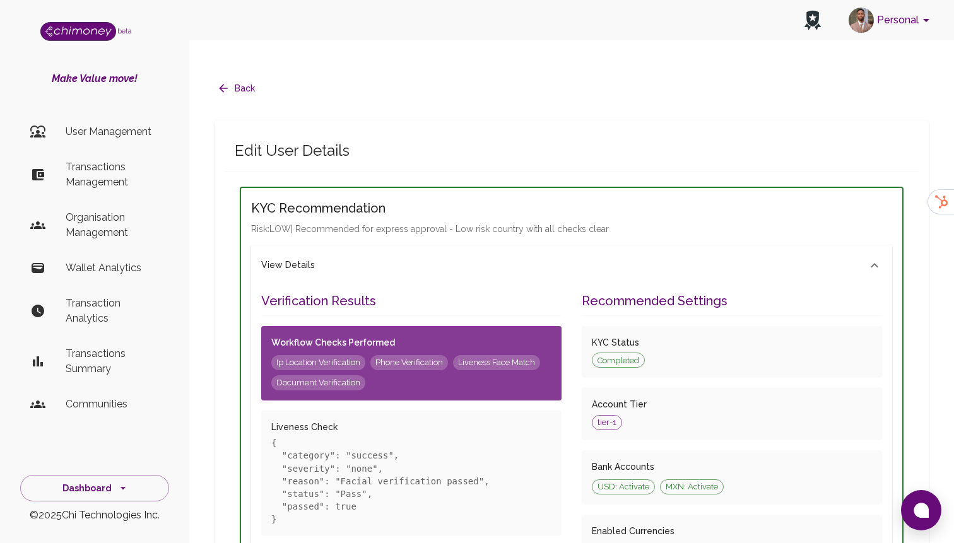
click at [344, 249] on div "View Details" at bounding box center [571, 265] width 641 height 40
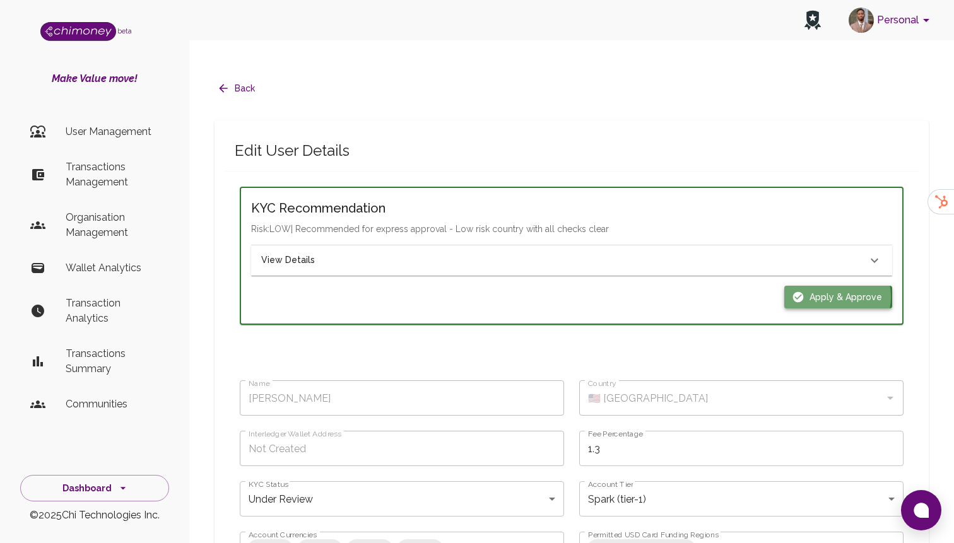
click at [836, 286] on button "Apply & Approve" at bounding box center [838, 297] width 108 height 23
type input "completed"
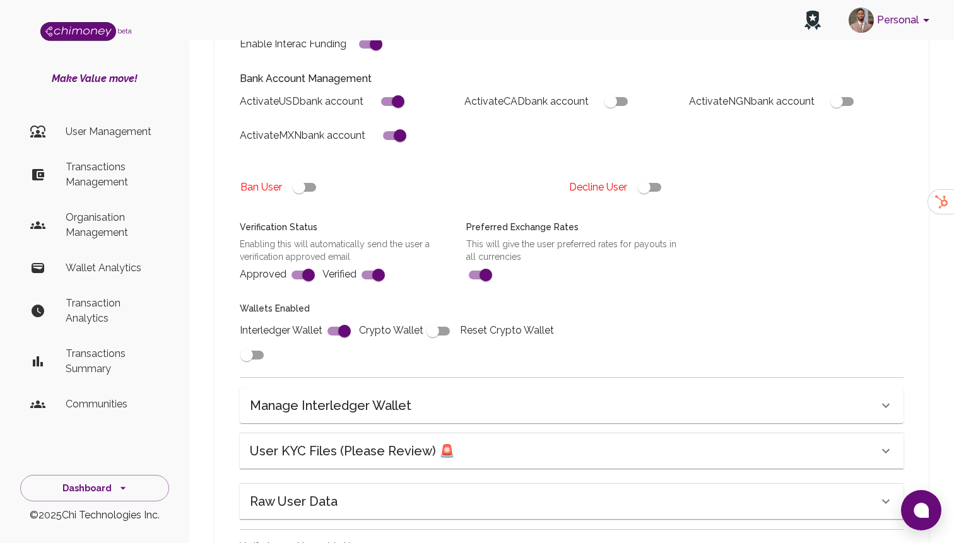
scroll to position [478, 0]
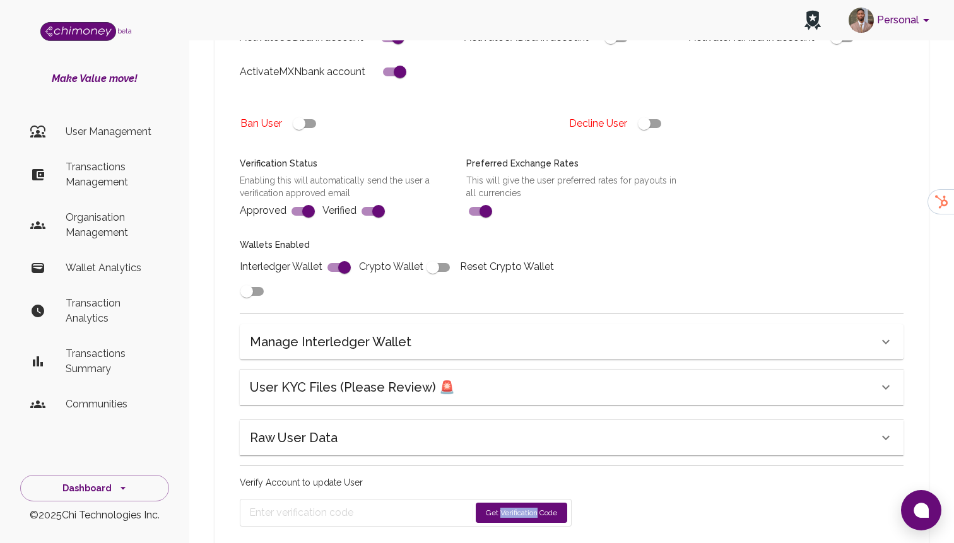
click at [508, 503] on button "Get Verification Code" at bounding box center [521, 513] width 91 height 20
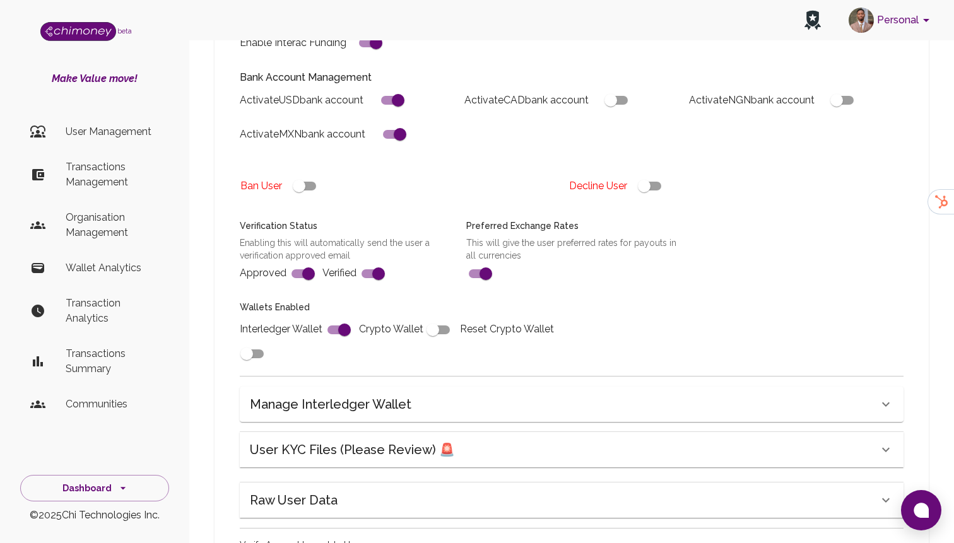
scroll to position [518, 0]
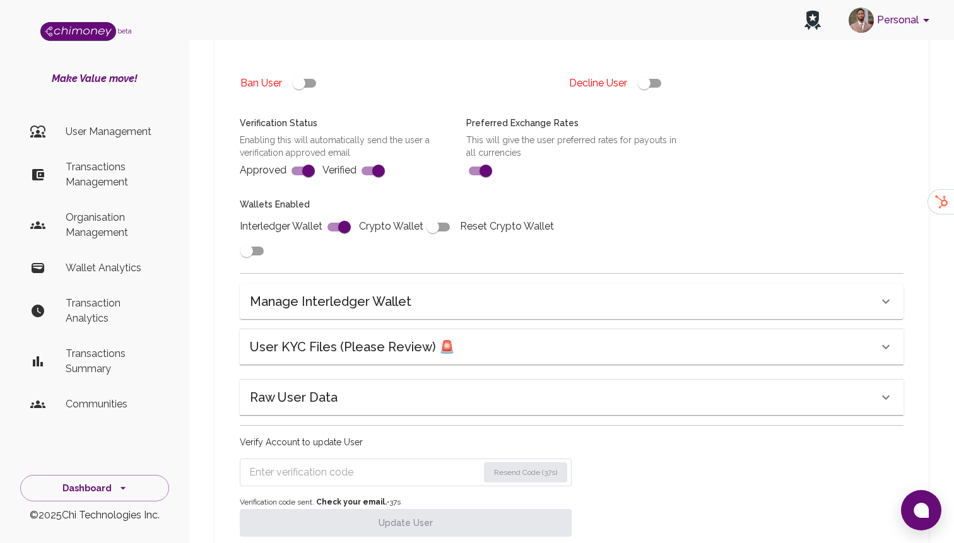
click at [332, 462] on input "Enter verification code" at bounding box center [363, 472] width 229 height 20
paste input "7523"
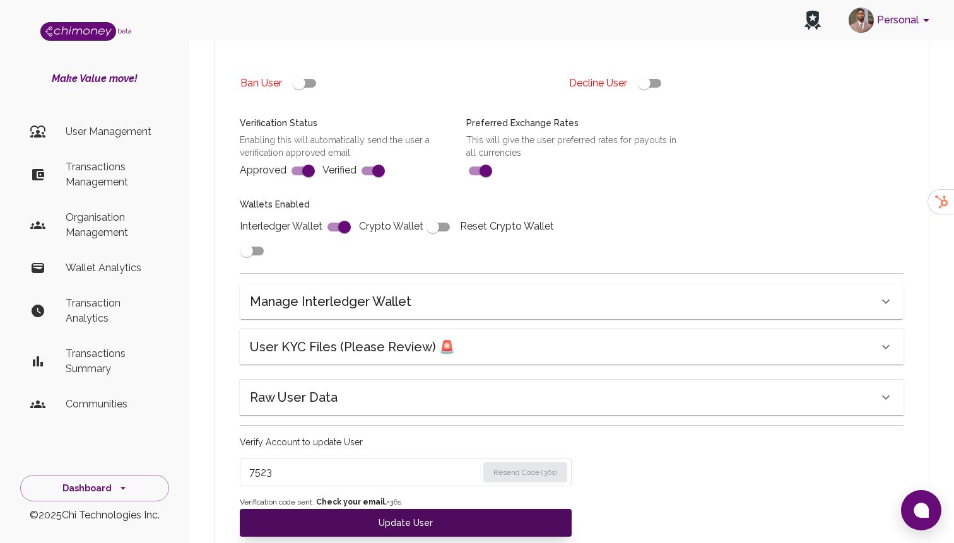
type input "7523"
click at [354, 509] on button "Update User" at bounding box center [406, 523] width 332 height 28
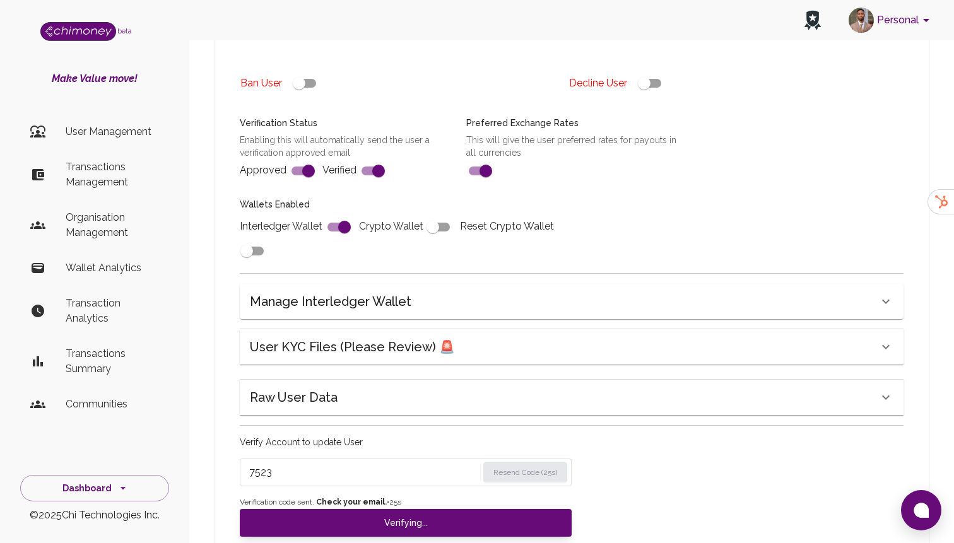
type input "under_review"
checkbox input "false"
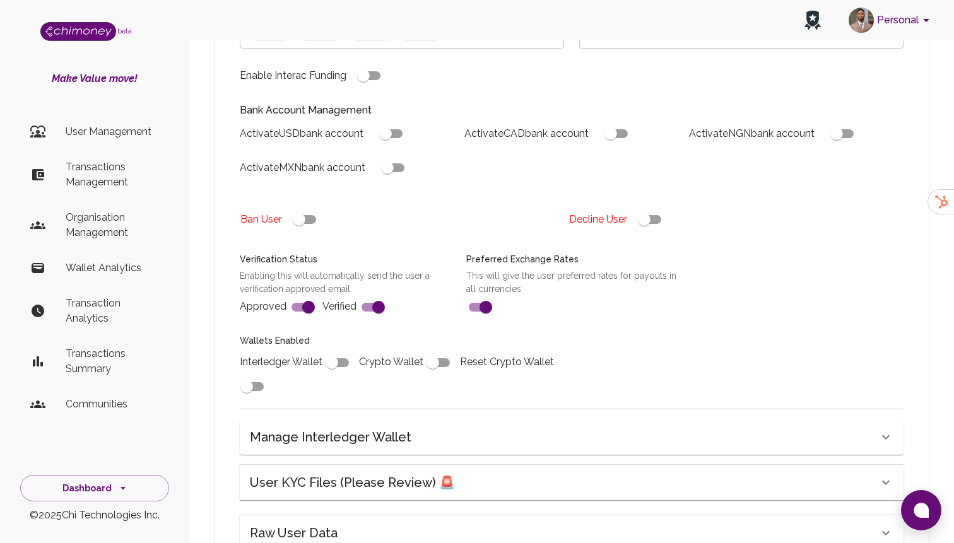
type input "completed"
type input "tier-1"
checkbox input "true"
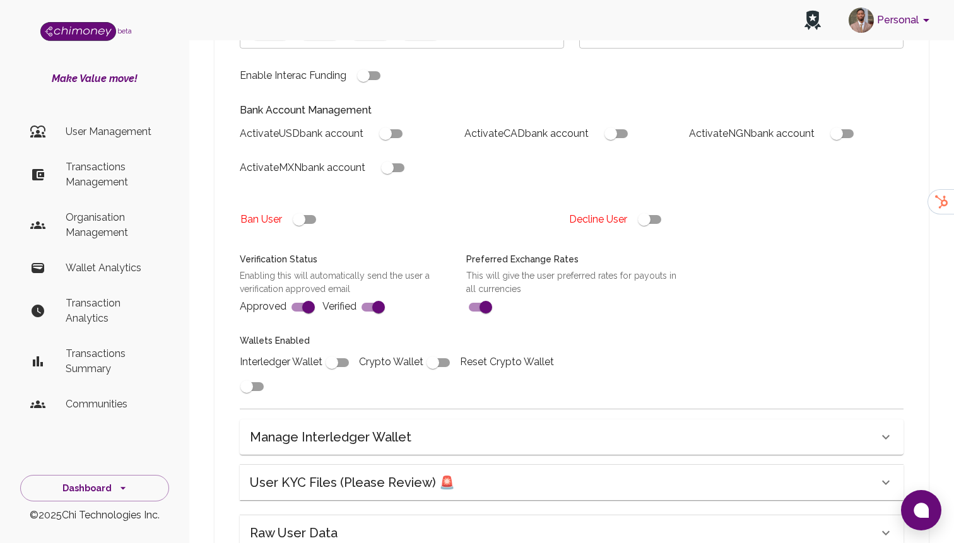
checkbox input "true"
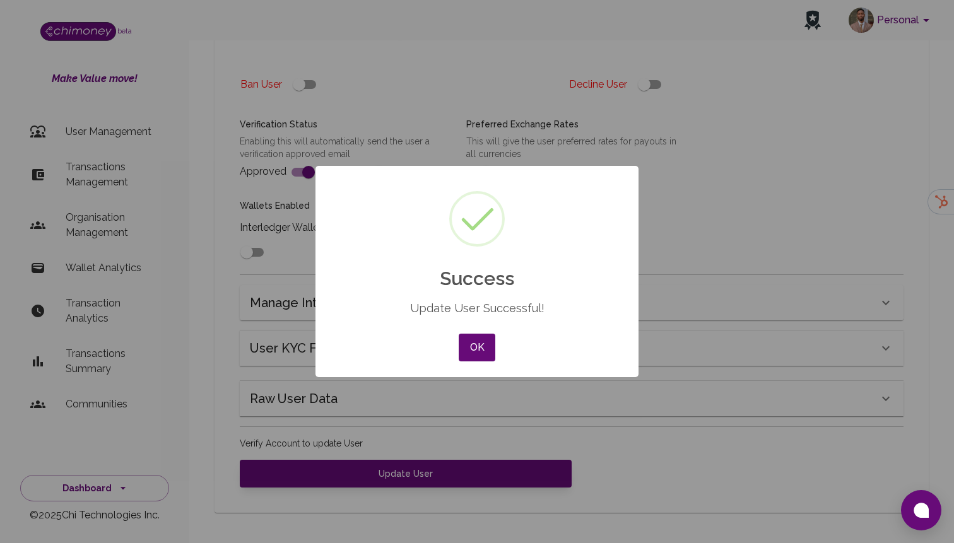
scroll to position [468, 0]
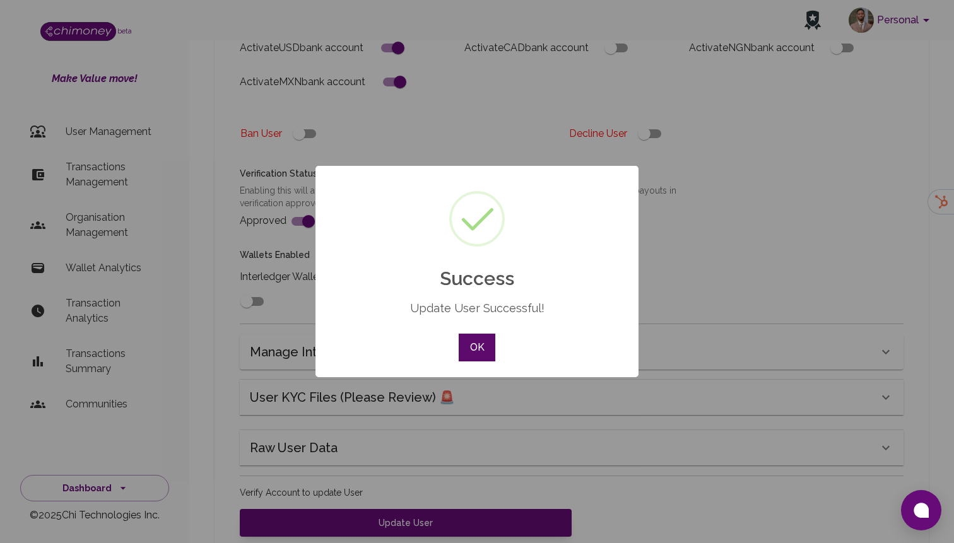
click at [483, 346] on button "OK" at bounding box center [477, 348] width 37 height 28
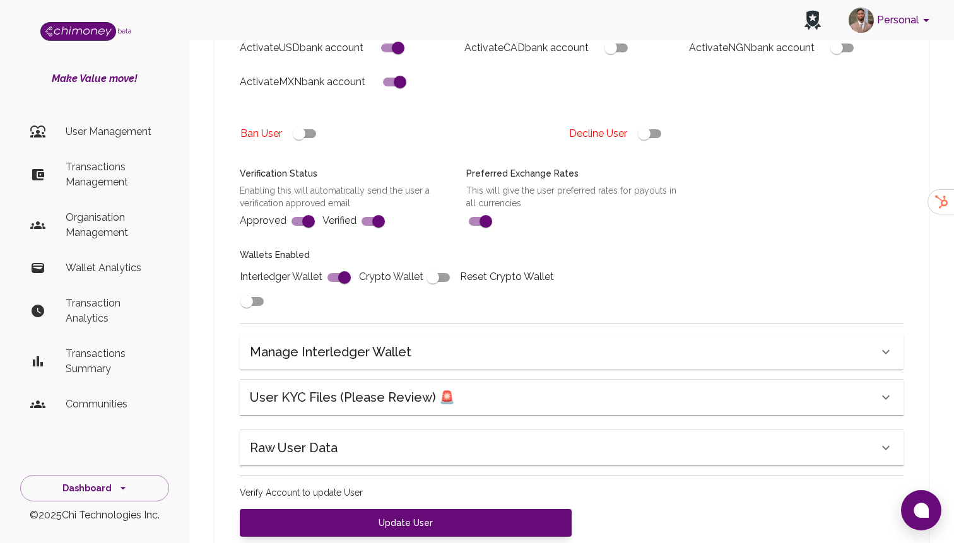
click at [86, 177] on p "Transactions Management" at bounding box center [112, 175] width 93 height 30
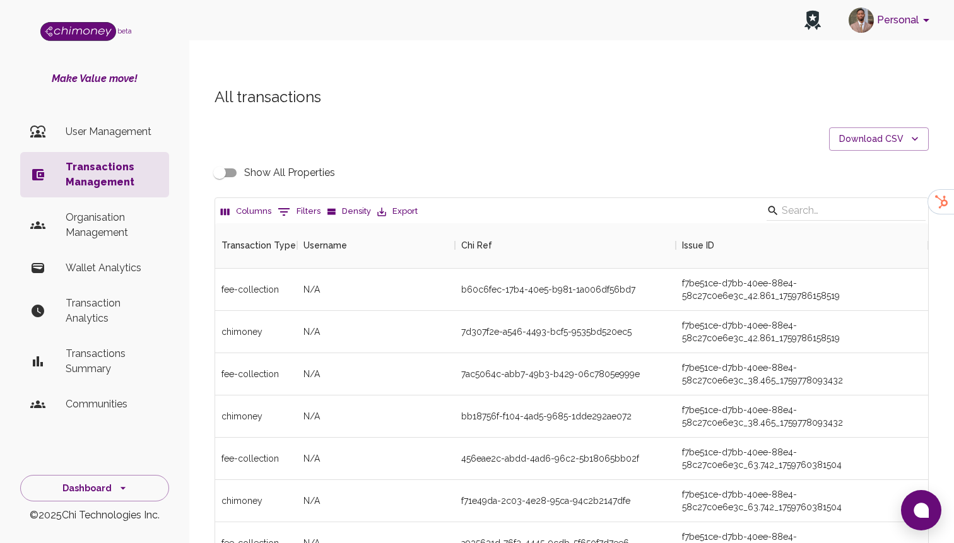
scroll to position [468, 713]
click at [286, 204] on icon "Show filters" at bounding box center [283, 211] width 15 height 15
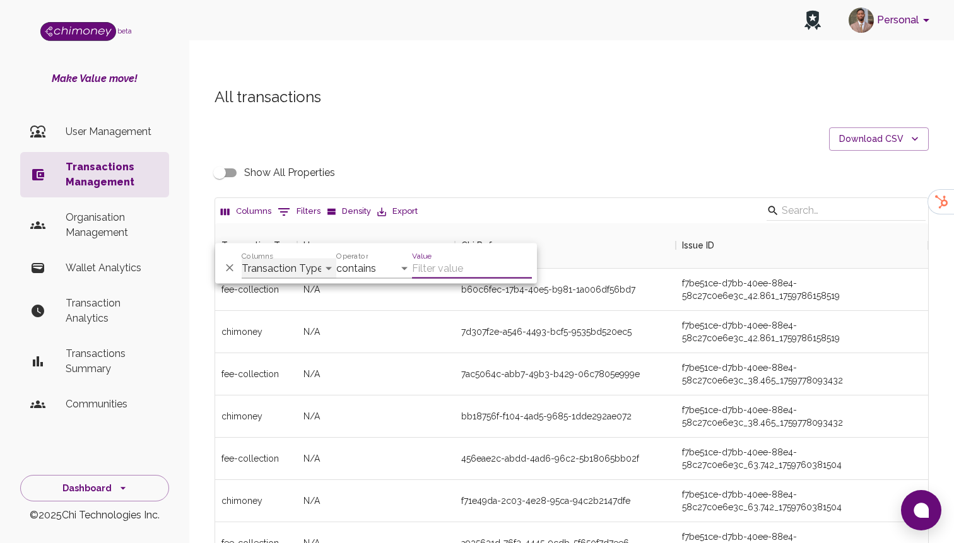
click at [281, 271] on select "Transaction Type Username Chi Ref Issue ID Value Amount Currency Fee ($) FX Rat…" at bounding box center [289, 269] width 95 height 20
select select "email"
click at [242, 259] on select "Transaction Type Username Chi Ref Issue ID Value Amount Currency Fee ($) FX Rat…" at bounding box center [289, 269] width 95 height 20
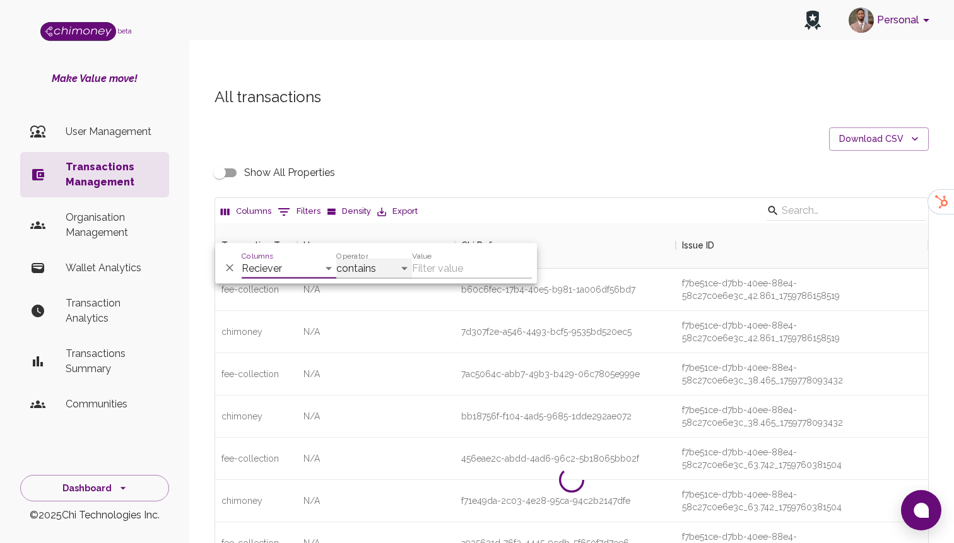
click at [360, 274] on select "contains equals starts with ends with is empty is not empty is any of" at bounding box center [374, 269] width 76 height 20
select select "equals"
click at [336, 259] on select "contains equals starts with ends with is empty is not empty is any of" at bounding box center [374, 269] width 76 height 20
click at [444, 252] on div "Value" at bounding box center [472, 264] width 120 height 30
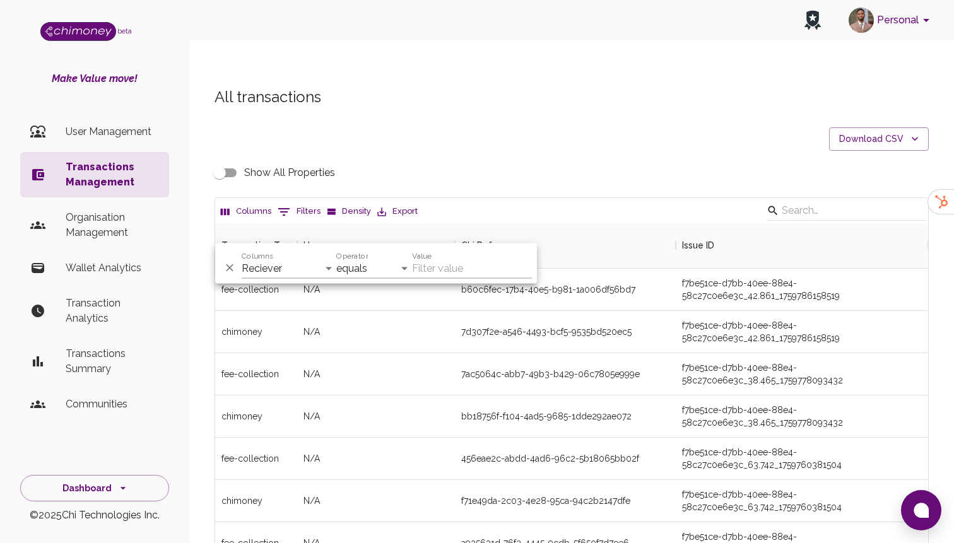
click at [435, 269] on input "Value" at bounding box center [472, 269] width 120 height 20
paste input "f6cb0510-adb3-40fo-bezb-gcooaac541a2"
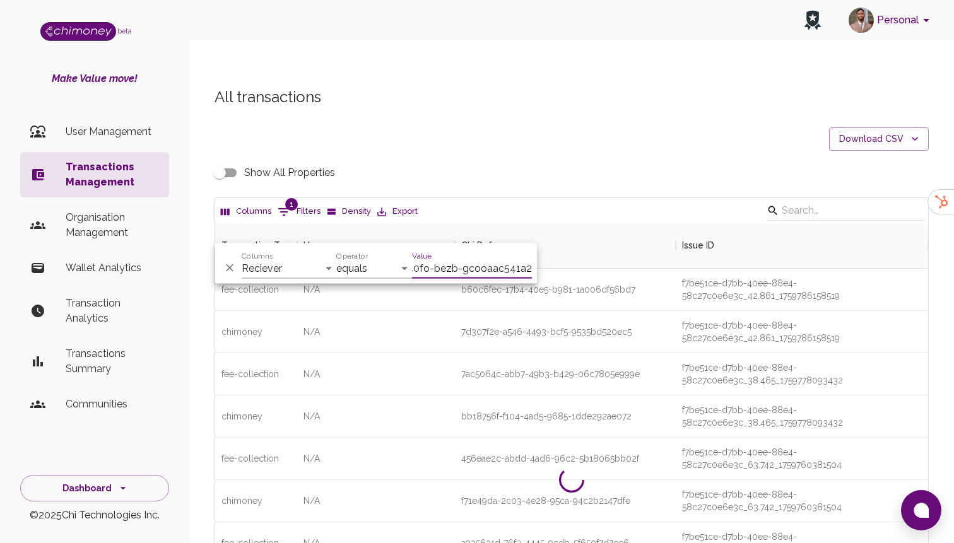
scroll to position [0, 74]
type input "f6cb0510-adb3-40fo-bezb-gcooaac541a2"
click at [305, 271] on select "Transaction Type Username Chi Ref Issue ID Value Amount Currency Fee ($) FX Rat…" at bounding box center [289, 269] width 95 height 20
select select "chiRef"
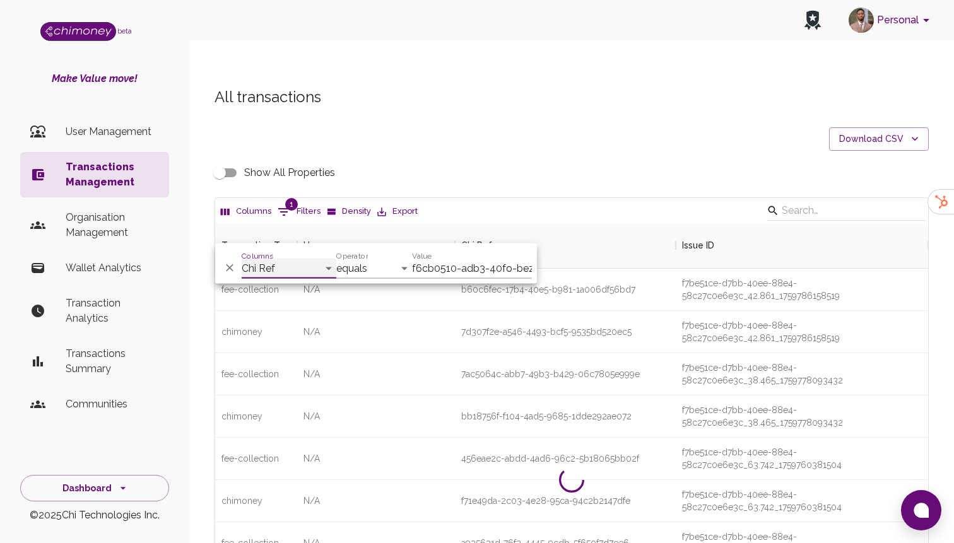
click at [242, 259] on select "Transaction Type Username Chi Ref Issue ID Value Amount Currency Fee ($) FX Rat…" at bounding box center [289, 269] width 95 height 20
click at [465, 161] on div "Show All Properties" at bounding box center [571, 173] width 714 height 24
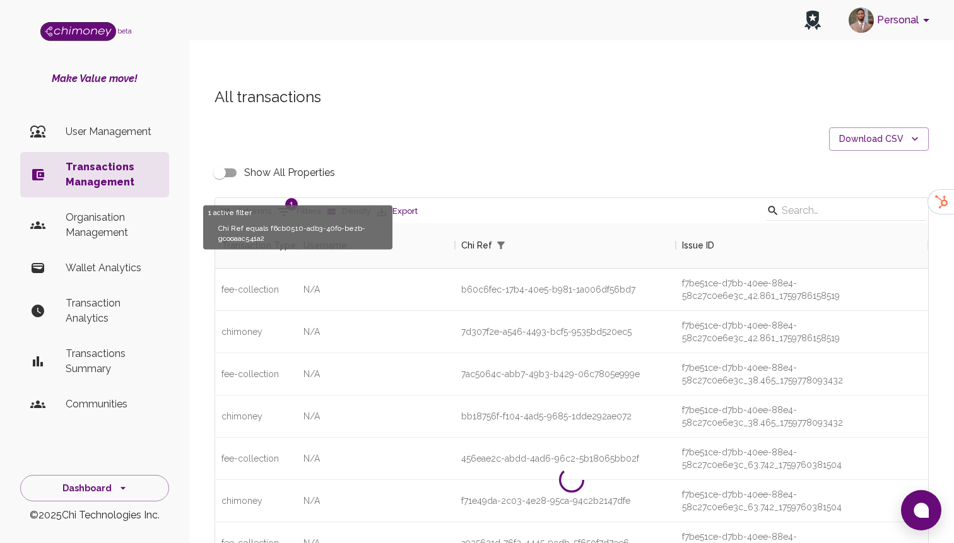
click at [320, 202] on button "1 Filters" at bounding box center [298, 212] width 49 height 20
select select "chiRef"
select select "equals"
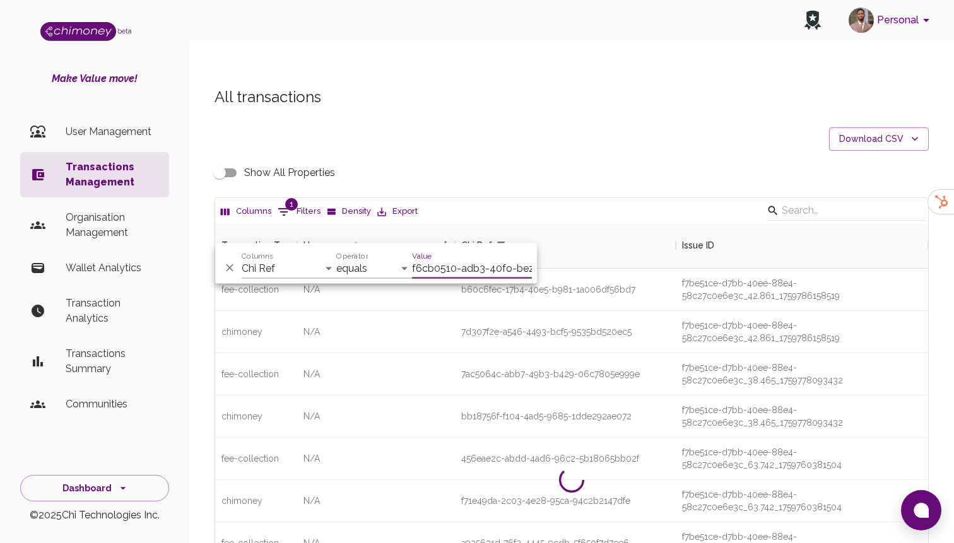
scroll to position [0, 74]
click at [450, 264] on input "f6cb0510-adb3-40fo-bezb-gcooaac541a2" at bounding box center [472, 269] width 120 height 20
click at [283, 274] on select "Transaction Type Username Chi Ref Issue ID Value Amount Currency Fee ($) FX Rat…" at bounding box center [289, 269] width 95 height 20
select select "email"
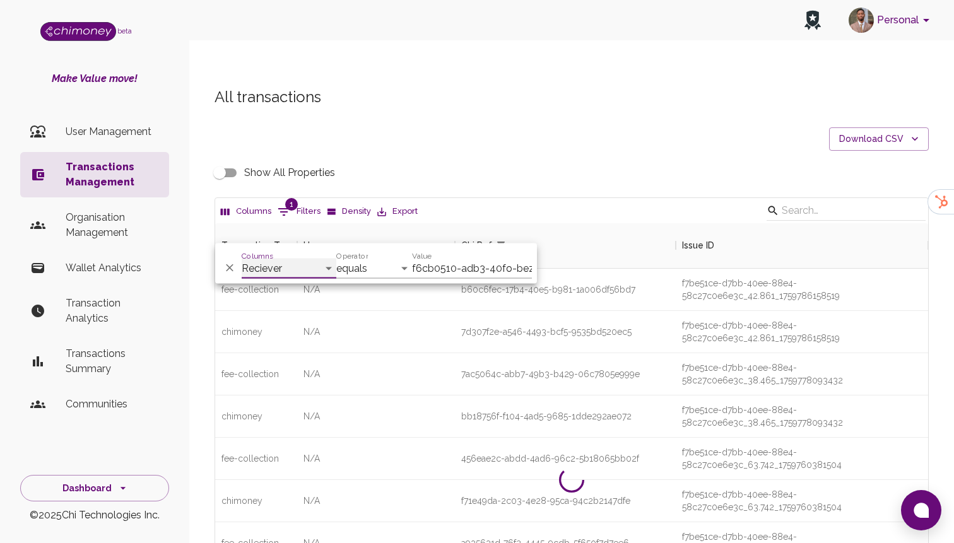
click at [242, 259] on select "Transaction Type Username Chi Ref Issue ID Value Amount Currency Fee ($) FX Rat…" at bounding box center [289, 269] width 95 height 20
click at [428, 275] on input "f6cb0510-adb3-40fo-bezb-gcooaac541a2" at bounding box center [472, 269] width 120 height 20
paste input "mendrikar865@gmail.com"
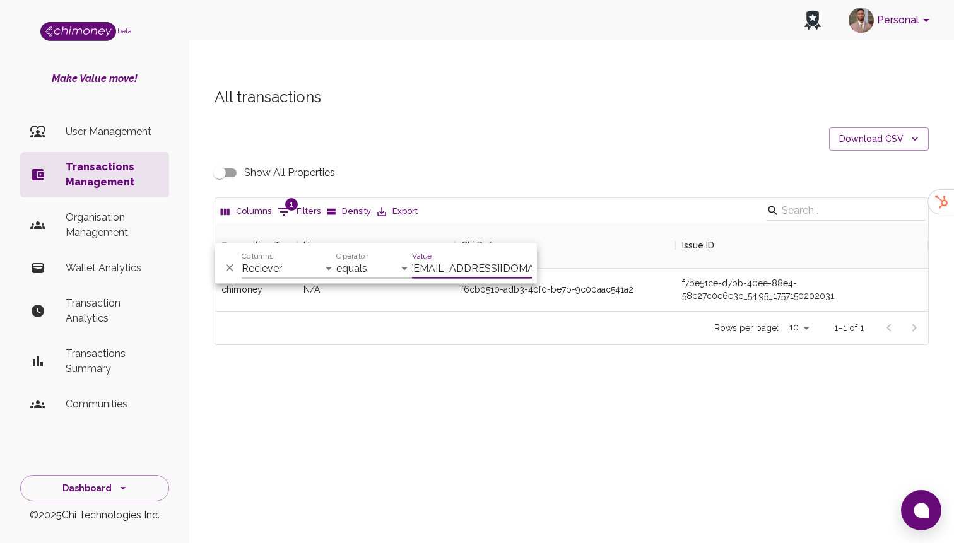
scroll to position [88, 713]
type input "mendrikar865@gmail.com"
click at [585, 311] on div "Rows per page: 10 10 1–1 of 1" at bounding box center [571, 327] width 713 height 33
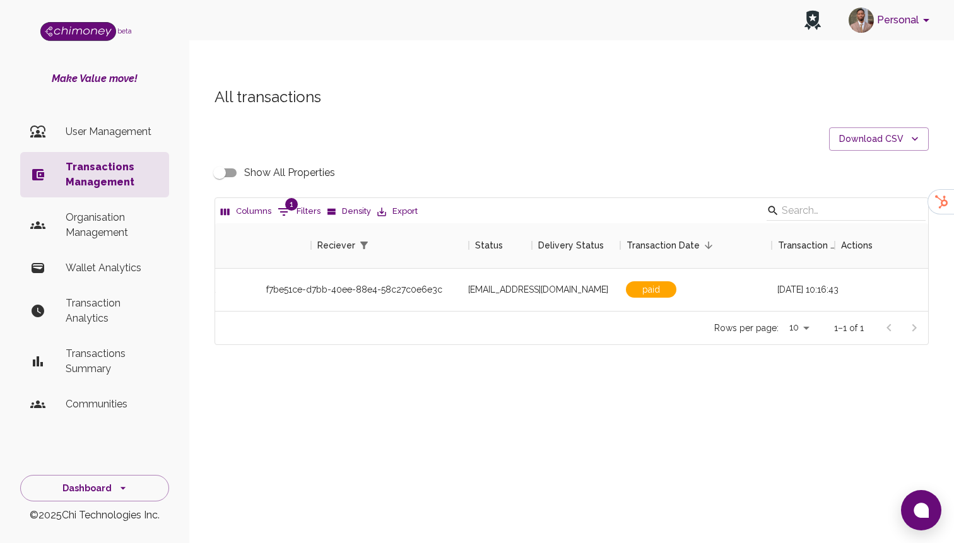
scroll to position [0, 1085]
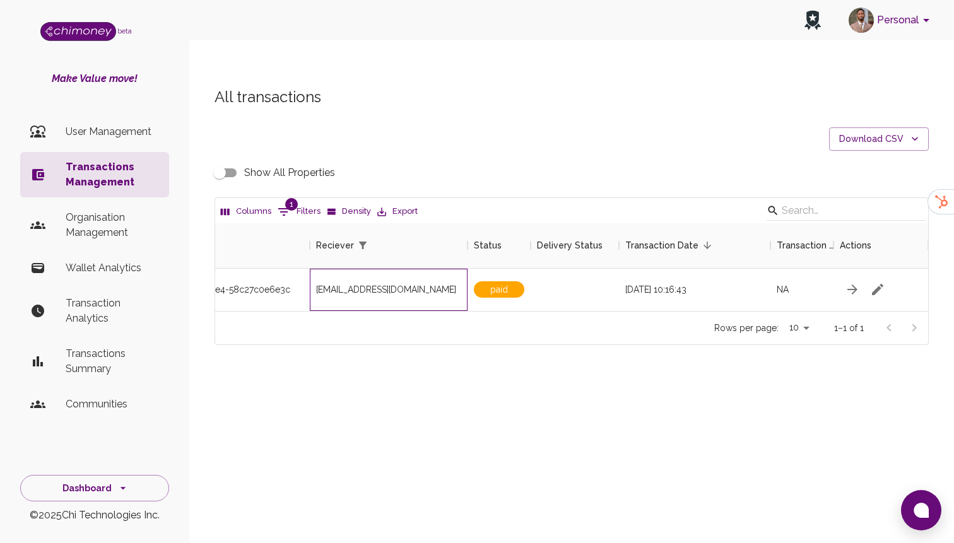
click at [377, 283] on span "mendrikar865@gmail.com" at bounding box center [386, 289] width 140 height 13
copy span "mendrikar865@gmail.com"
click at [886, 277] on button "button" at bounding box center [877, 289] width 25 height 25
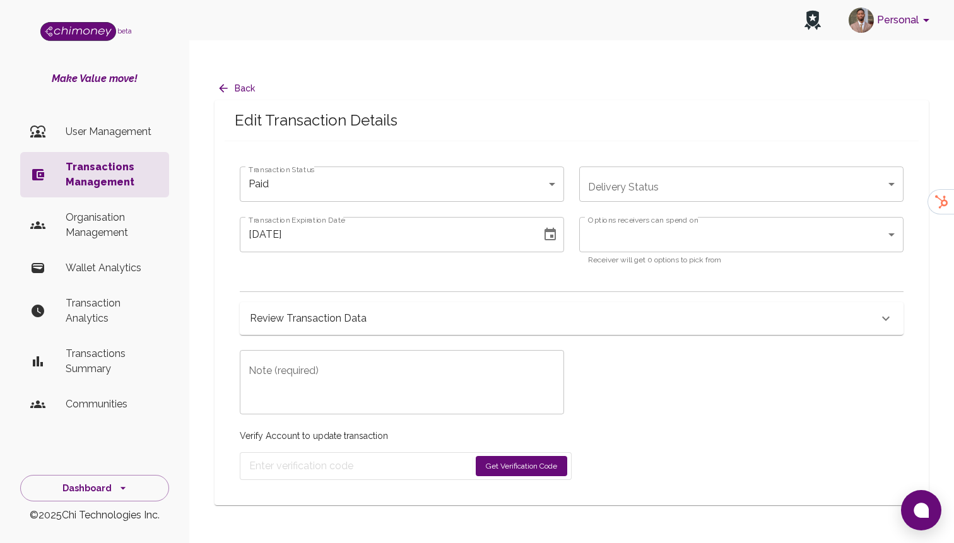
click at [378, 305] on div "Review Transaction Data" at bounding box center [572, 318] width 664 height 33
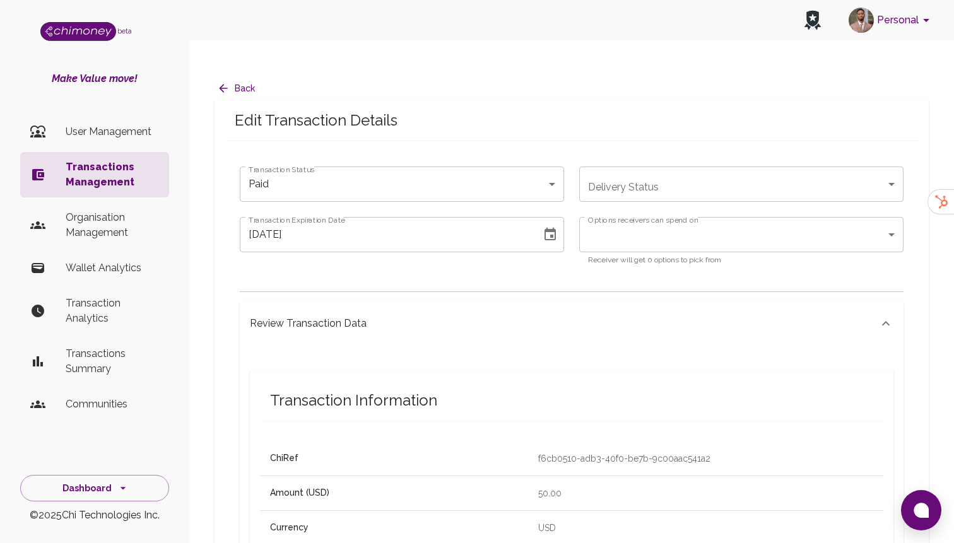
click at [535, 217] on div "09/06/2025 Transaction Expiration Date" at bounding box center [402, 234] width 324 height 35
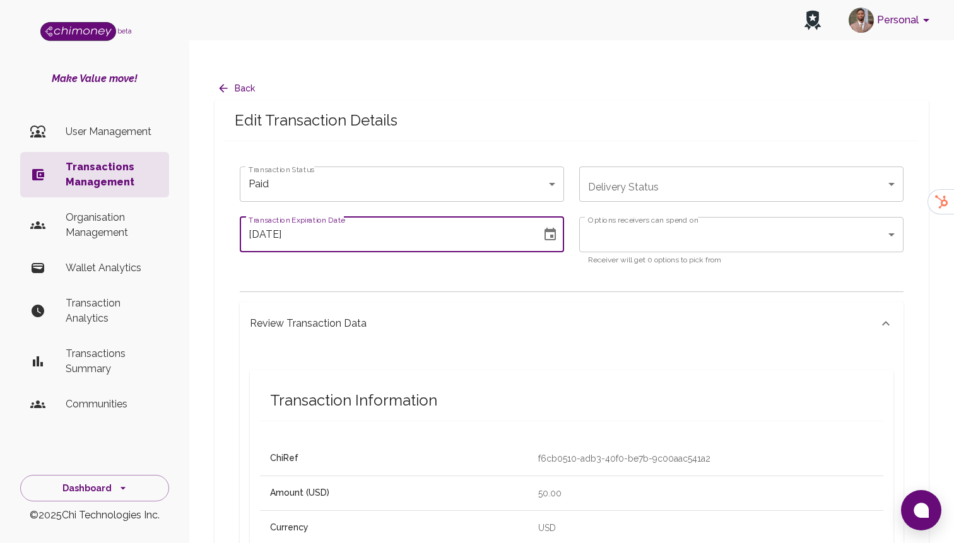
click at [551, 227] on icon "Choose date, selected date is Sep 6, 2025" at bounding box center [549, 234] width 15 height 15
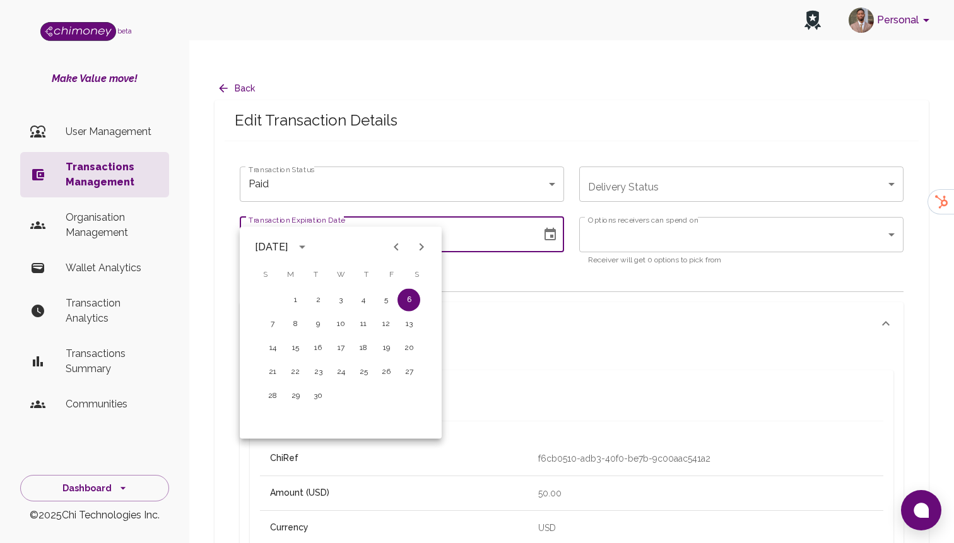
click at [421, 253] on icon "Next month" at bounding box center [421, 247] width 15 height 15
click at [384, 391] on button "31" at bounding box center [386, 396] width 23 height 23
type input "10/31/2025"
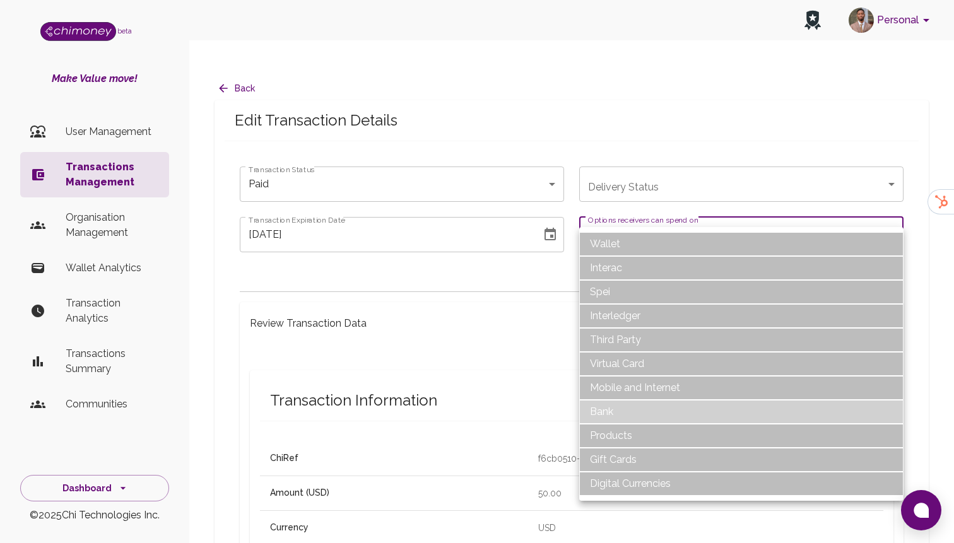
click at [606, 412] on li "Bank" at bounding box center [741, 412] width 324 height 24
type input "Bank"
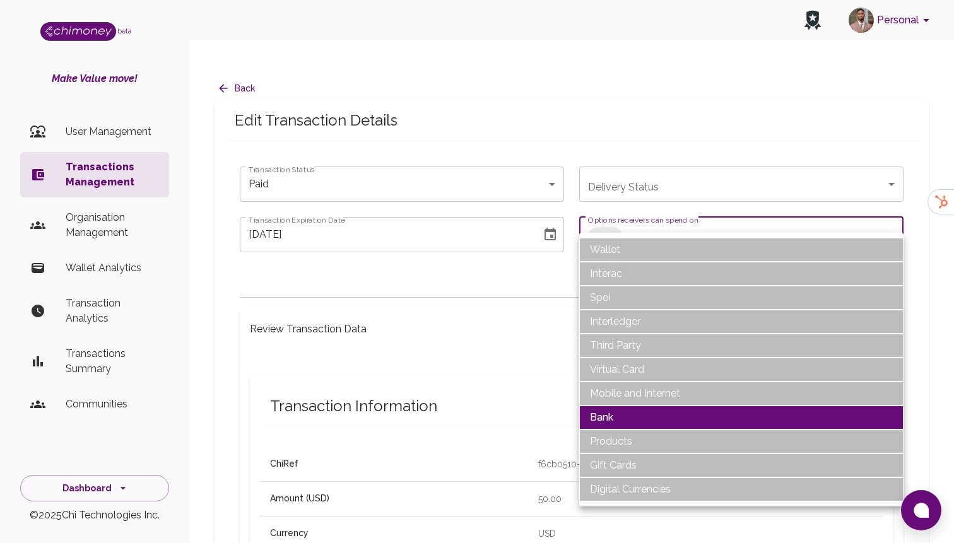
click at [480, 307] on div at bounding box center [477, 271] width 954 height 543
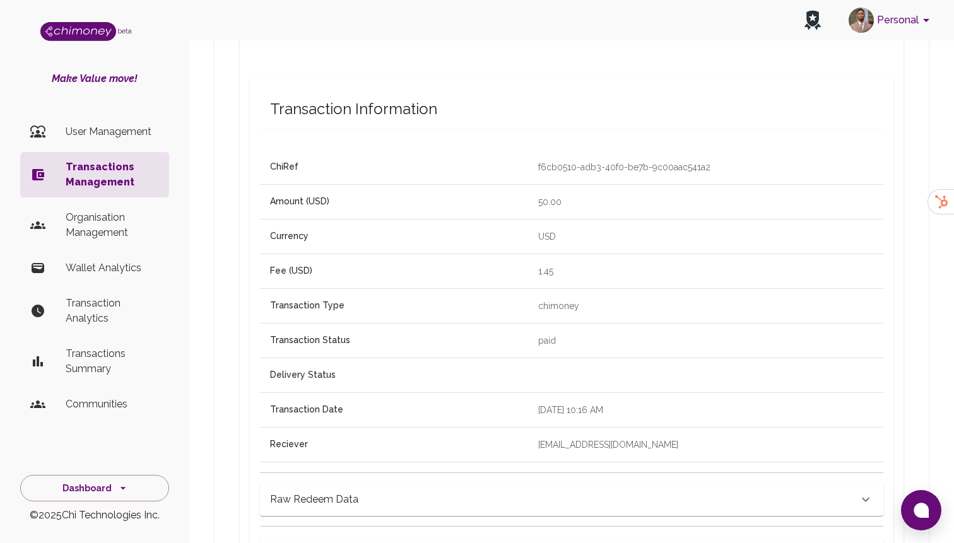
scroll to position [636, 0]
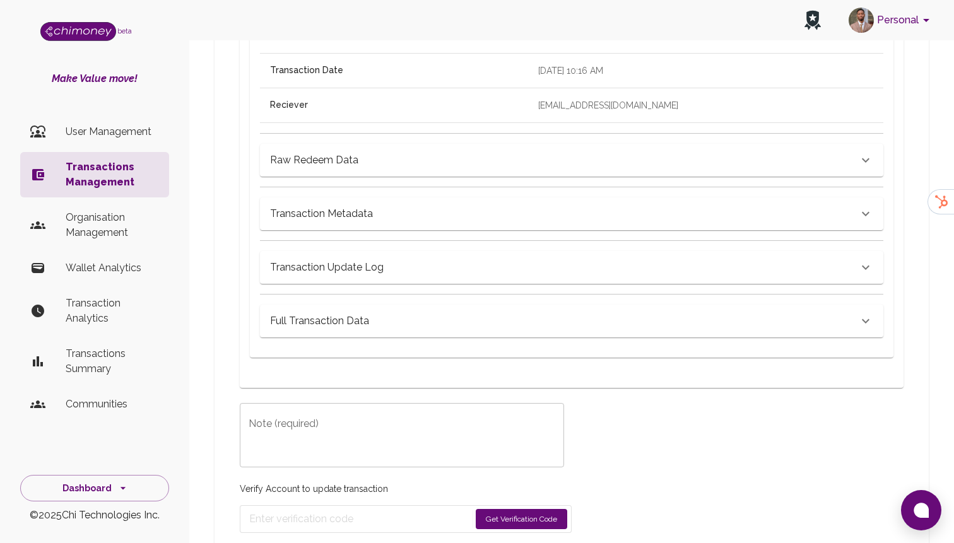
click at [365, 423] on textarea "Note (required)" at bounding box center [402, 436] width 307 height 44
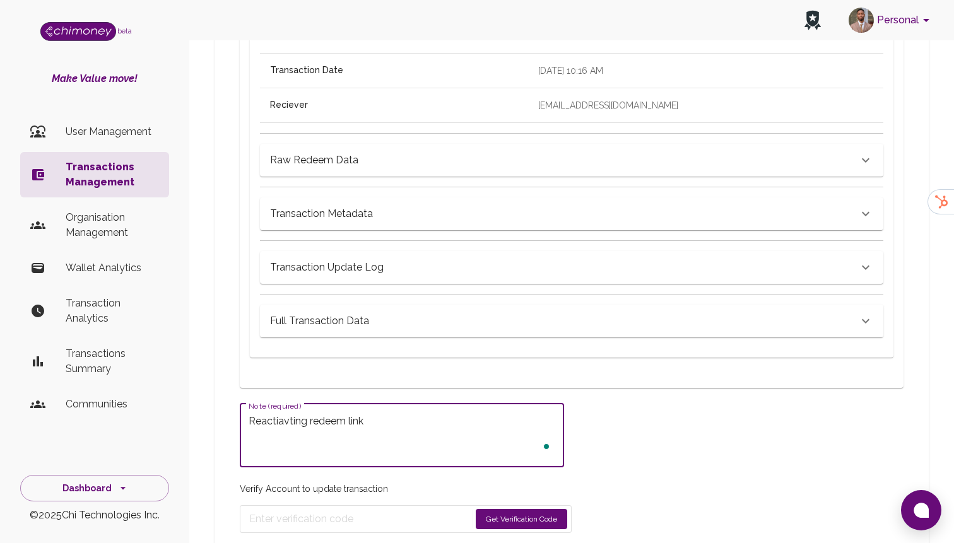
type textarea "Reactiavting redeem link"
click at [491, 509] on button "Get Verification Code" at bounding box center [521, 519] width 91 height 20
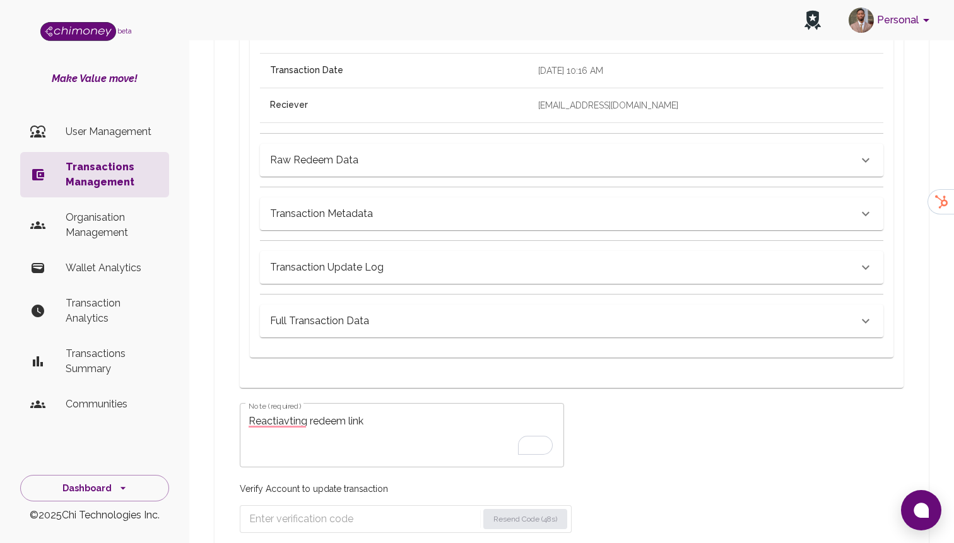
click at [358, 509] on input "Enter verification code" at bounding box center [363, 519] width 228 height 20
paste input "4820"
type input "4820"
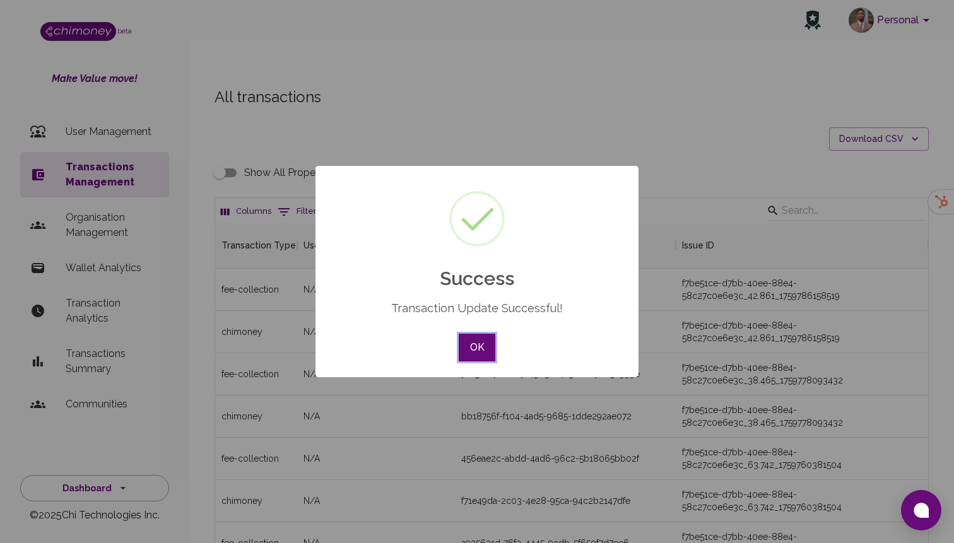
scroll to position [468, 713]
click at [471, 334] on button "OK" at bounding box center [477, 348] width 37 height 28
